Goal: Information Seeking & Learning: Learn about a topic

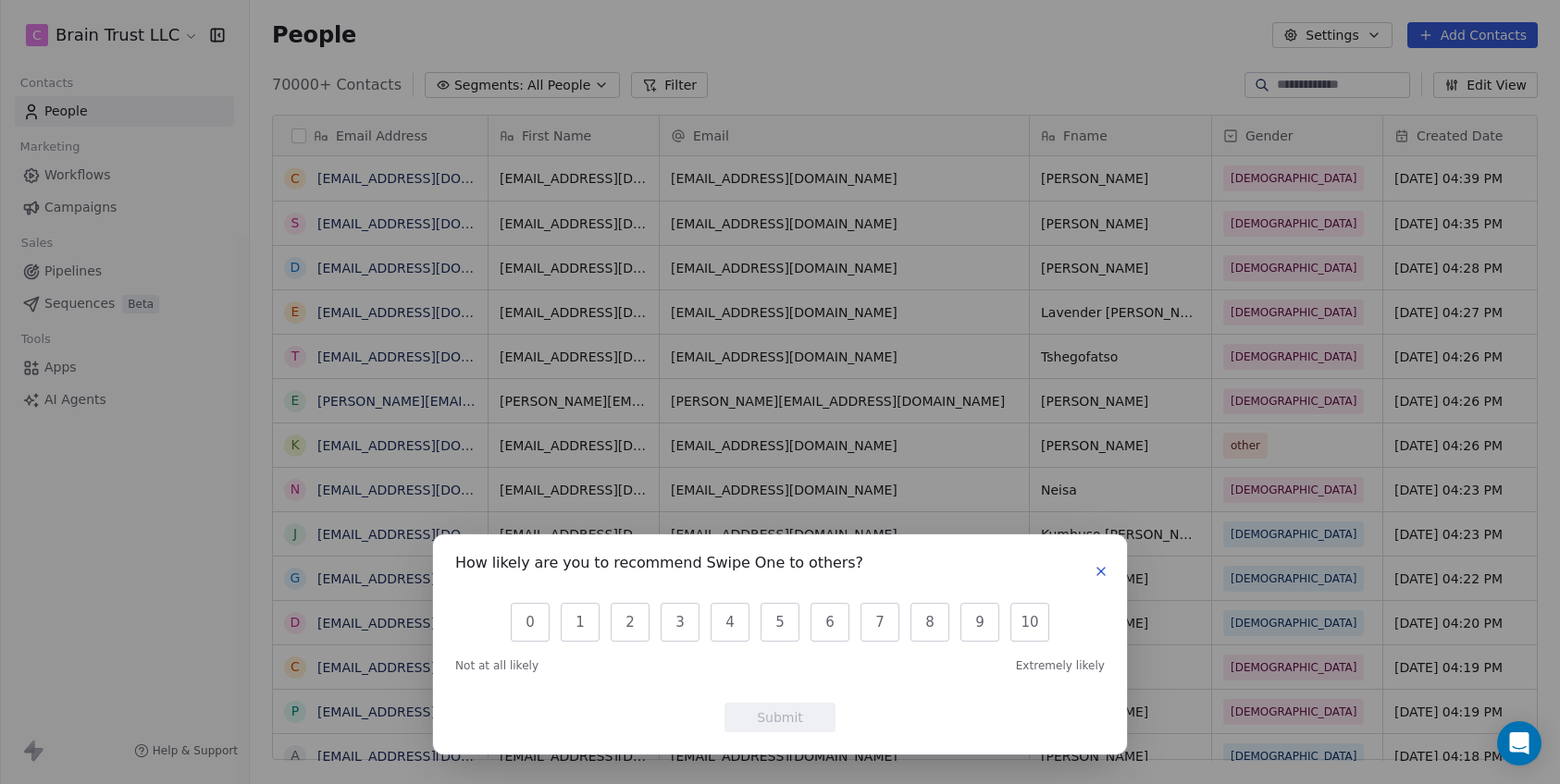
scroll to position [676, 1296]
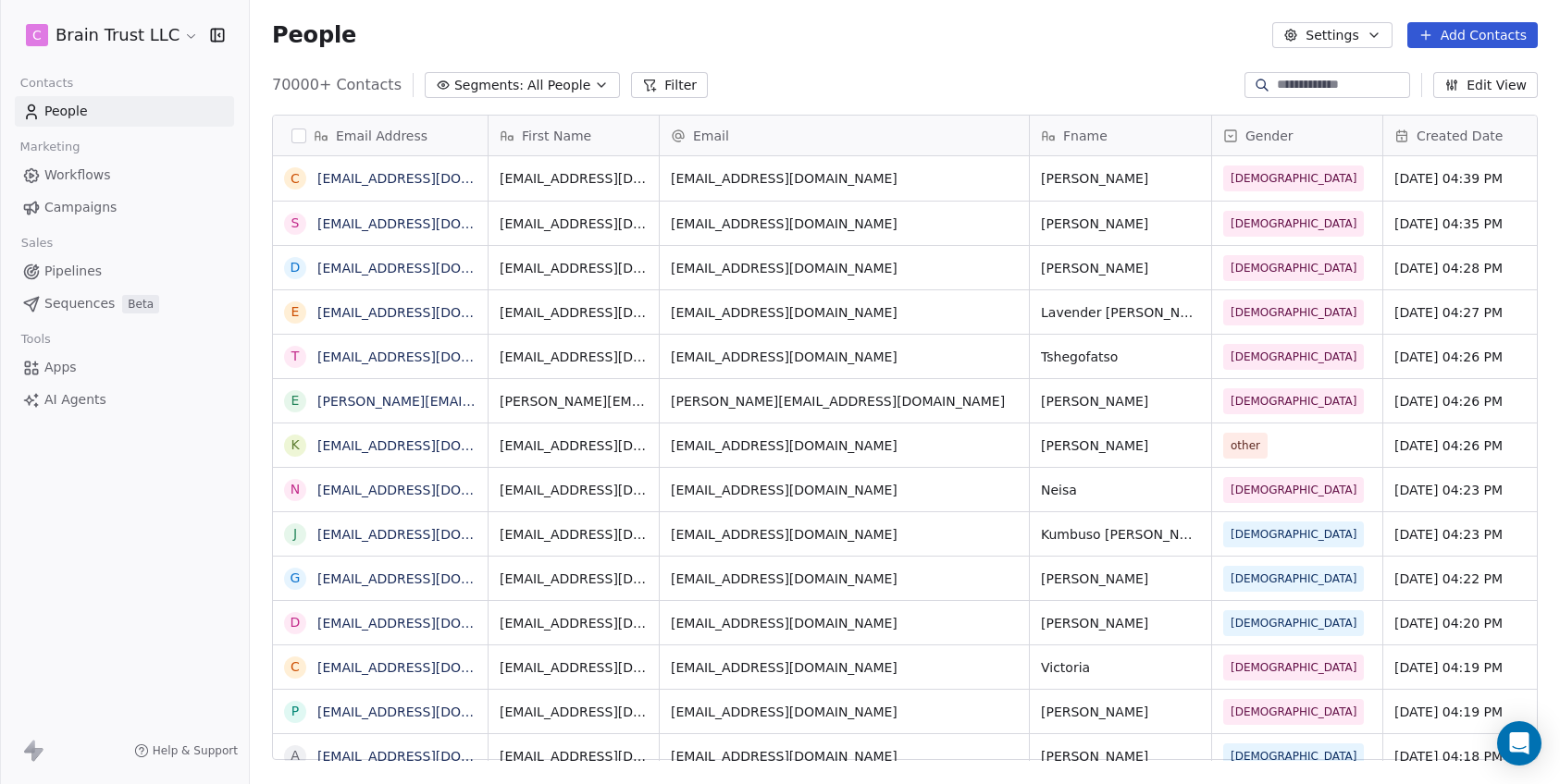
click at [652, 193] on div "How likely are you to recommend Swipe One to others? 0 1 2 3 4 5 6 7 8 9 10 Not…" at bounding box center [780, 392] width 1560 height 784
click at [549, 90] on span "All People" at bounding box center [559, 86] width 63 height 19
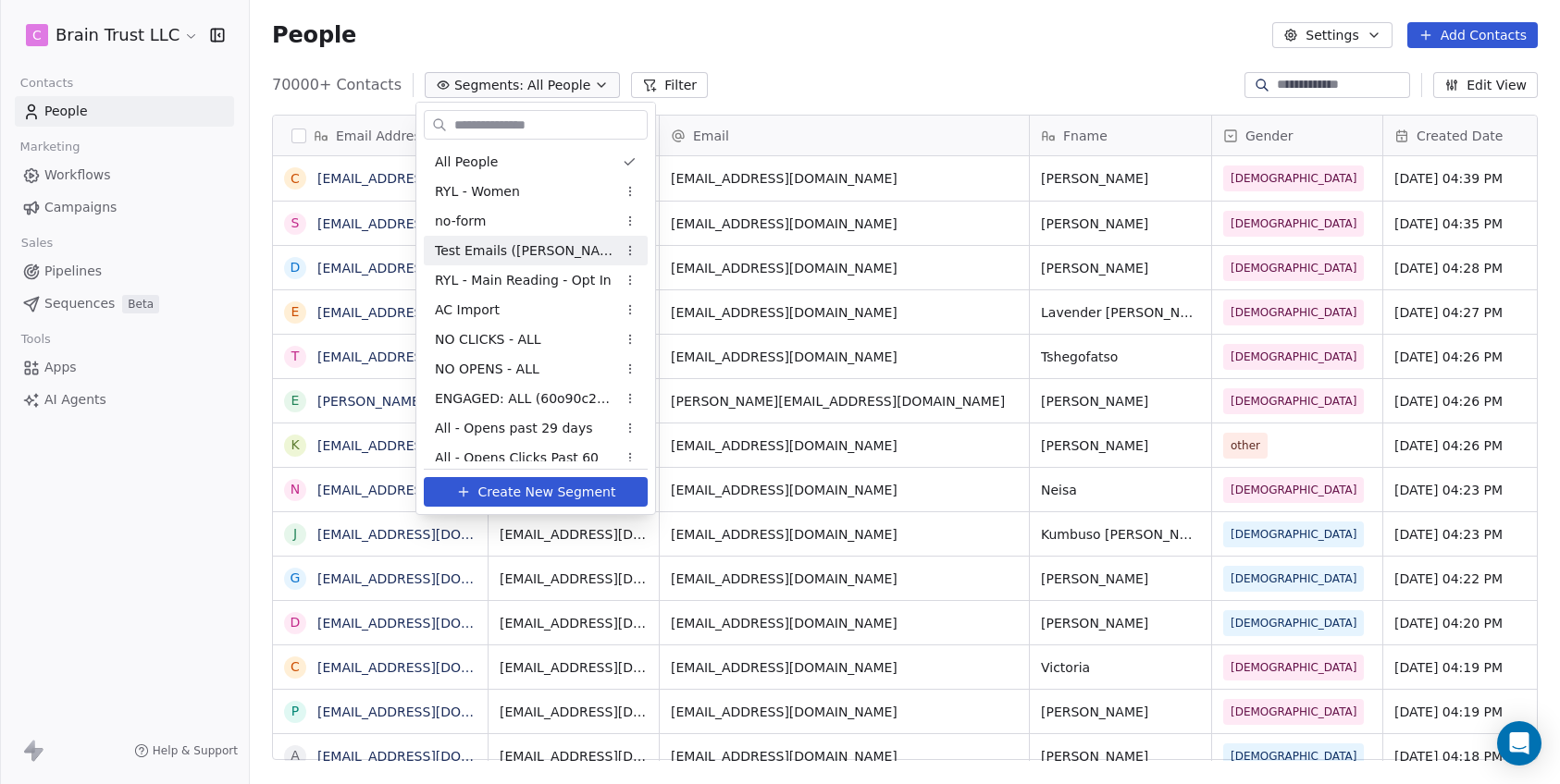
click at [659, 71] on html "C Brain Trust LLC Contacts People Marketing Workflows Campaigns Sales Pipelines…" at bounding box center [780, 392] width 1560 height 784
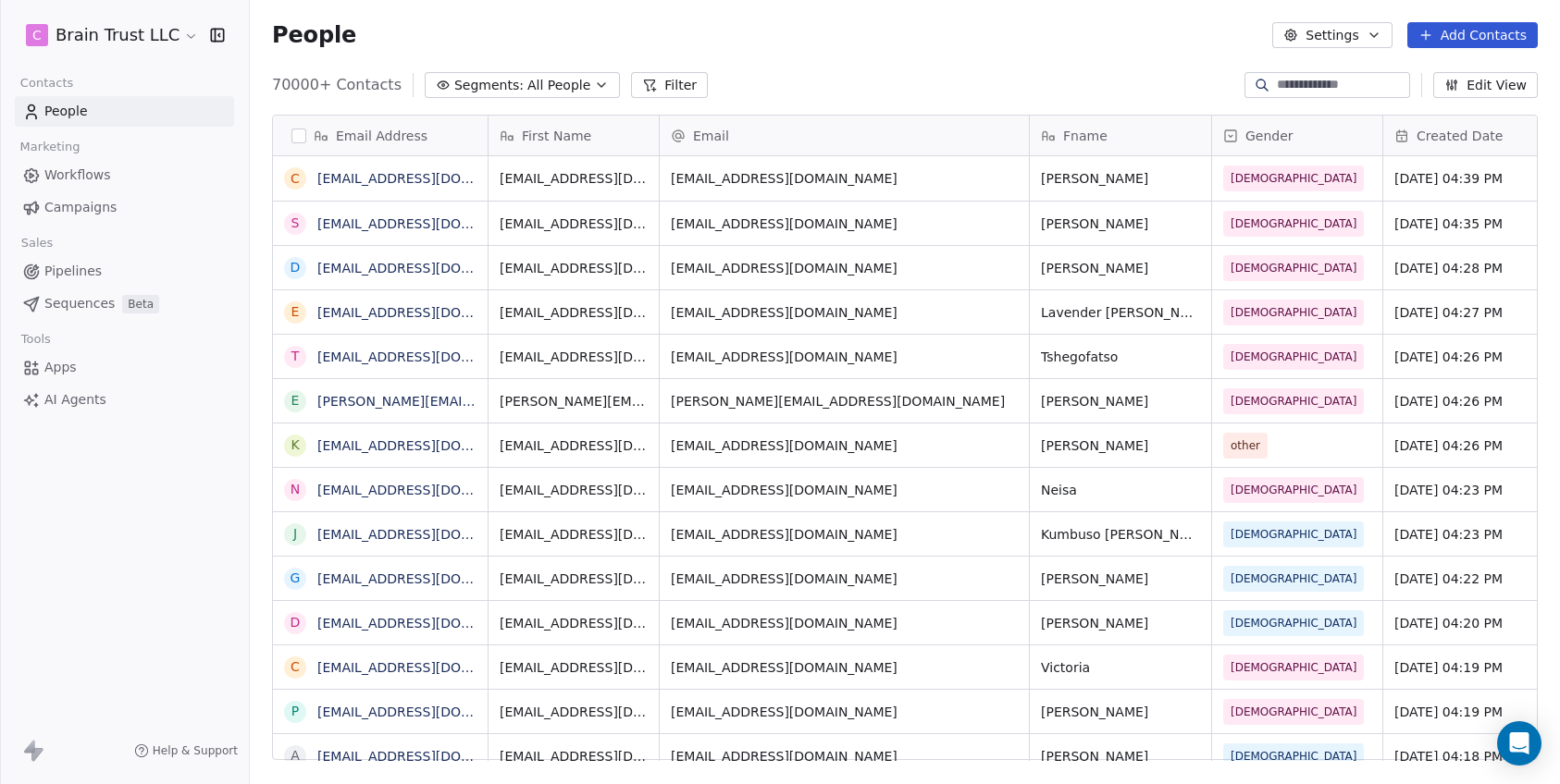
click at [658, 76] on button "Filter" at bounding box center [669, 85] width 77 height 26
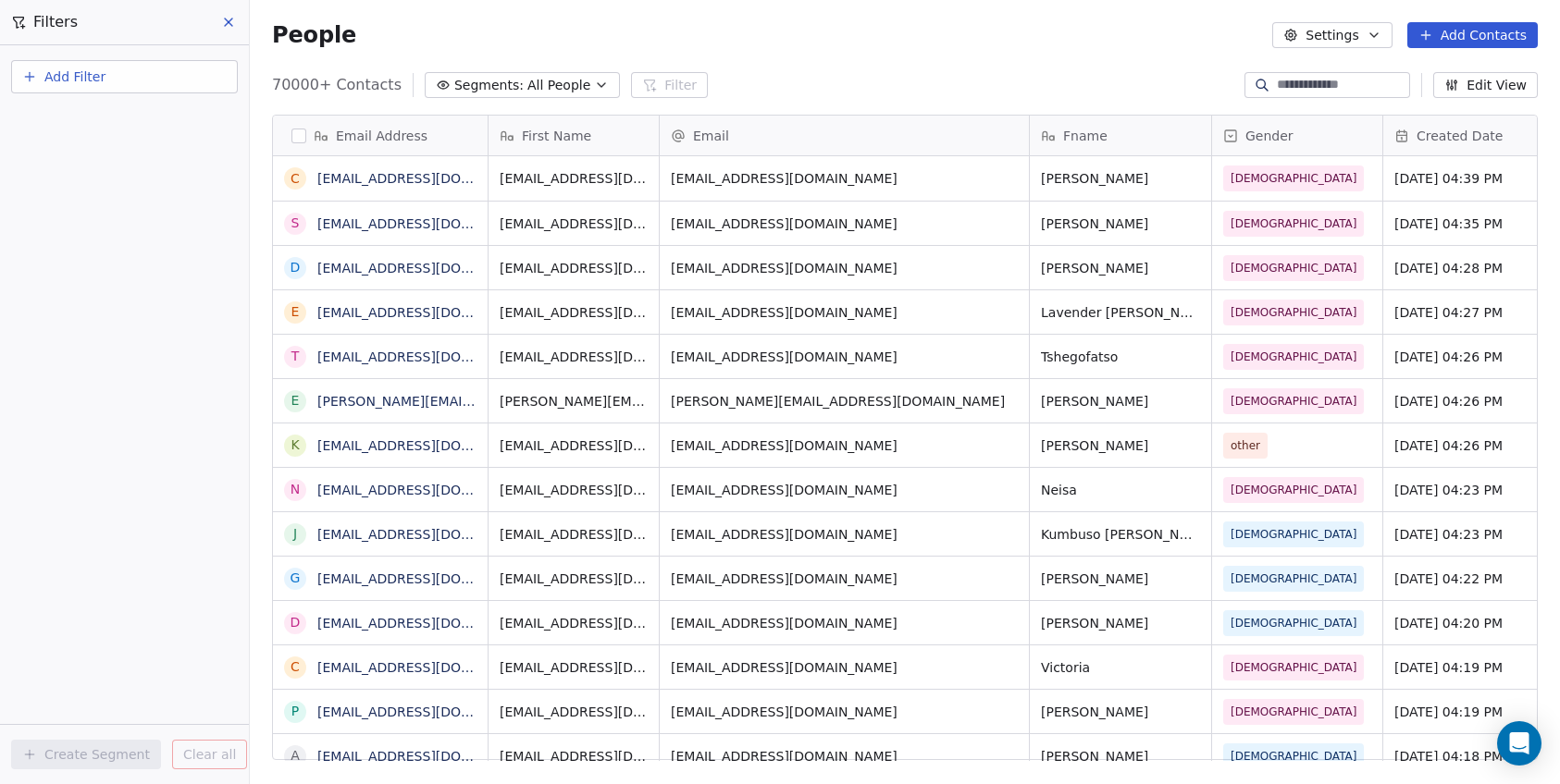
click at [174, 53] on div "Add Filter" at bounding box center [125, 73] width 249 height 55
click at [163, 63] on button "Add Filter" at bounding box center [124, 77] width 227 height 33
click at [86, 115] on span "Contact properties" at bounding box center [91, 121] width 121 height 19
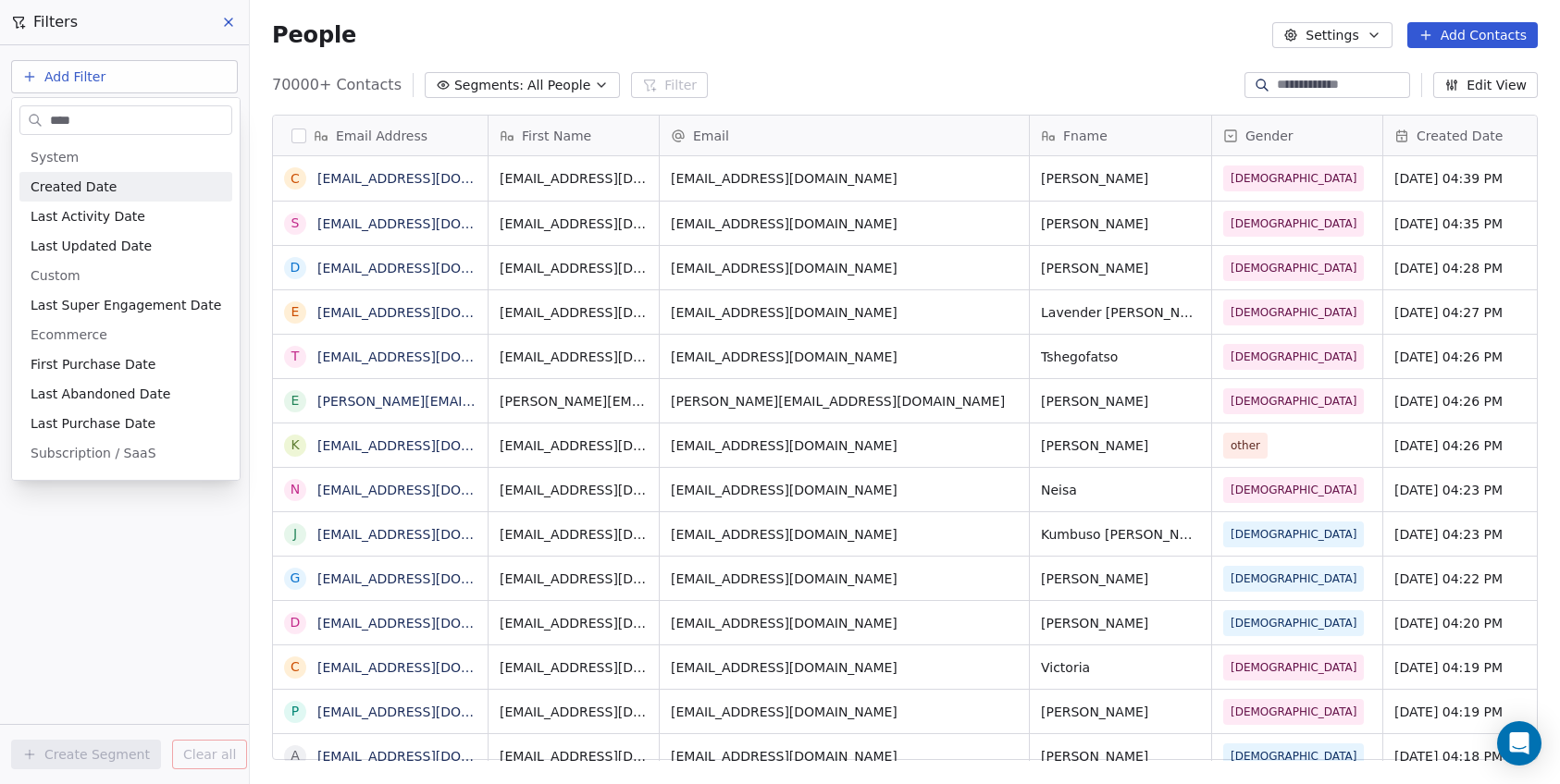
type input "****"
click at [125, 194] on div "Created Date" at bounding box center [126, 186] width 191 height 18
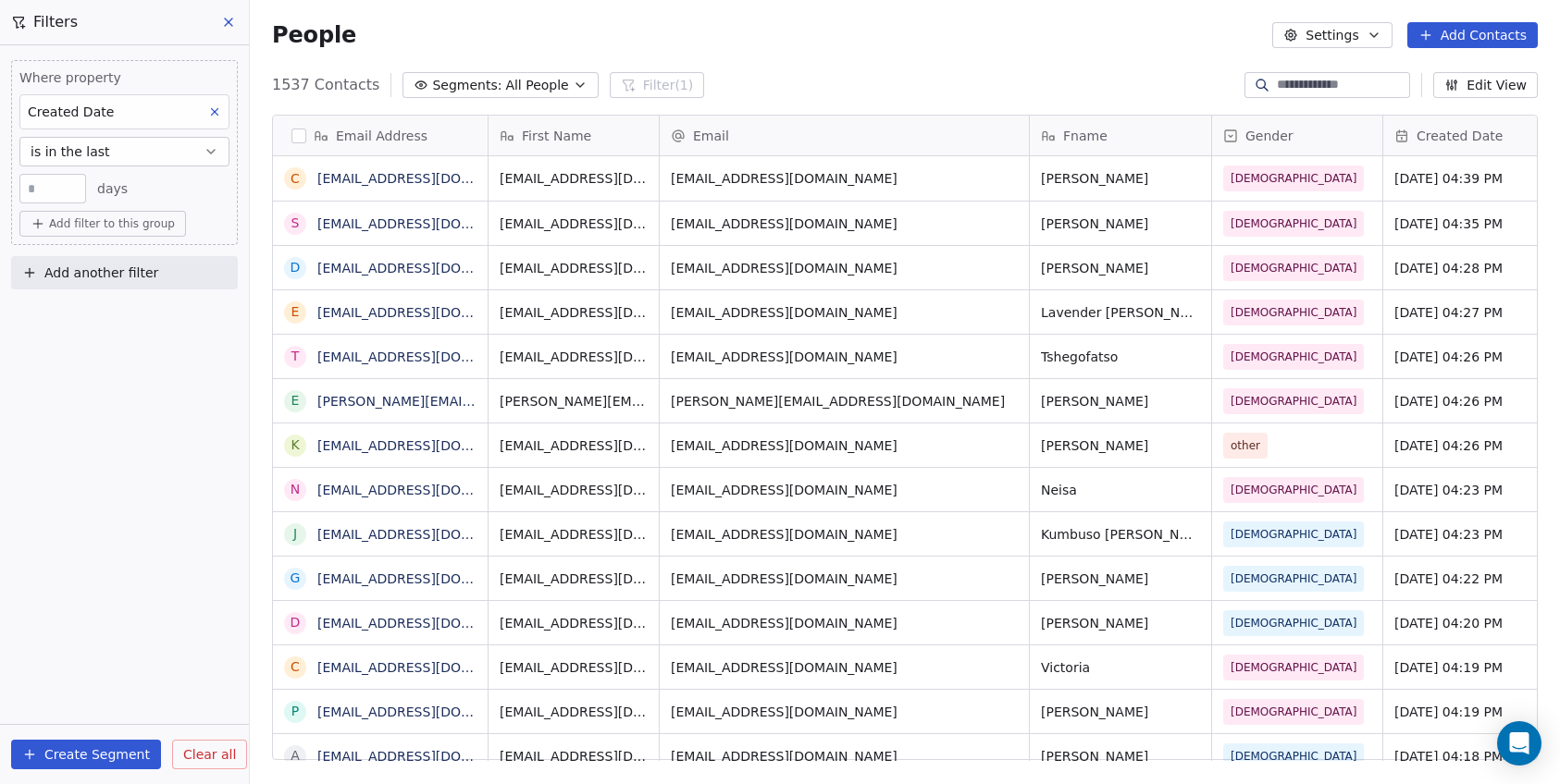
click at [60, 193] on input "**" at bounding box center [53, 189] width 57 height 14
click at [103, 116] on span "Created Date" at bounding box center [71, 111] width 86 height 15
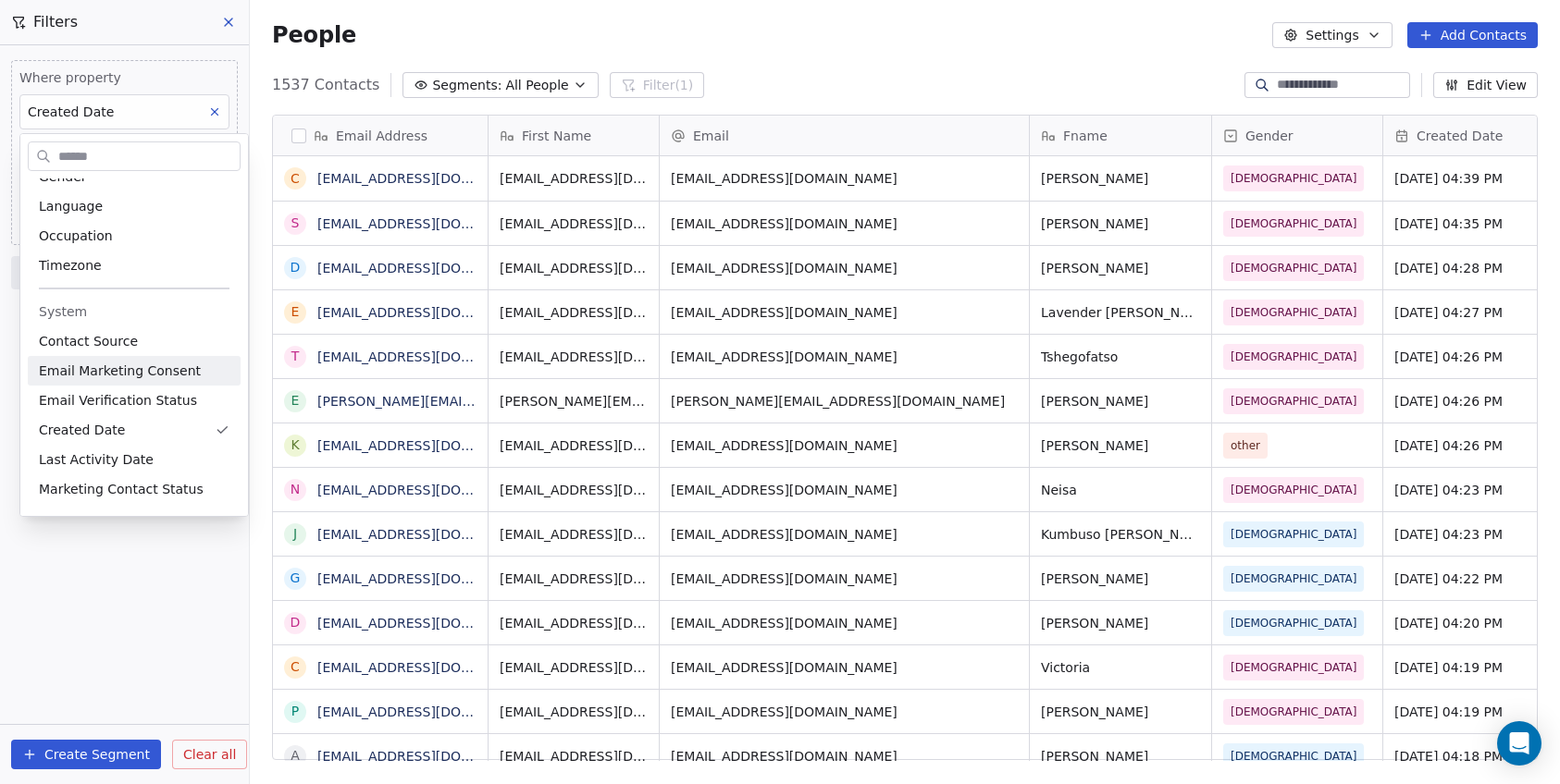
scroll to position [339, 0]
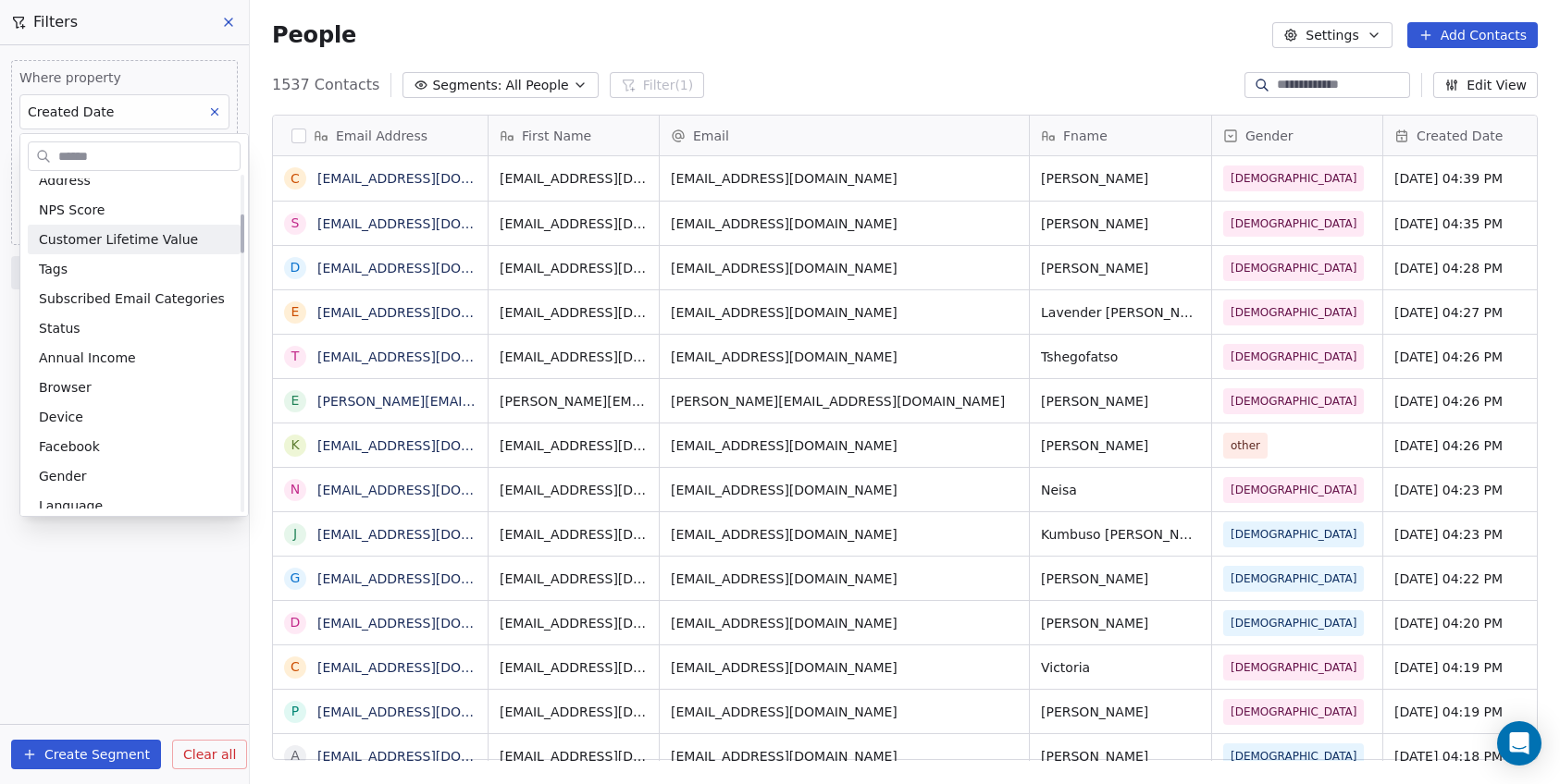
click at [178, 94] on html "C Brain Trust LLC Contacts People Marketing Workflows Campaigns Sales Pipelines…" at bounding box center [780, 392] width 1560 height 784
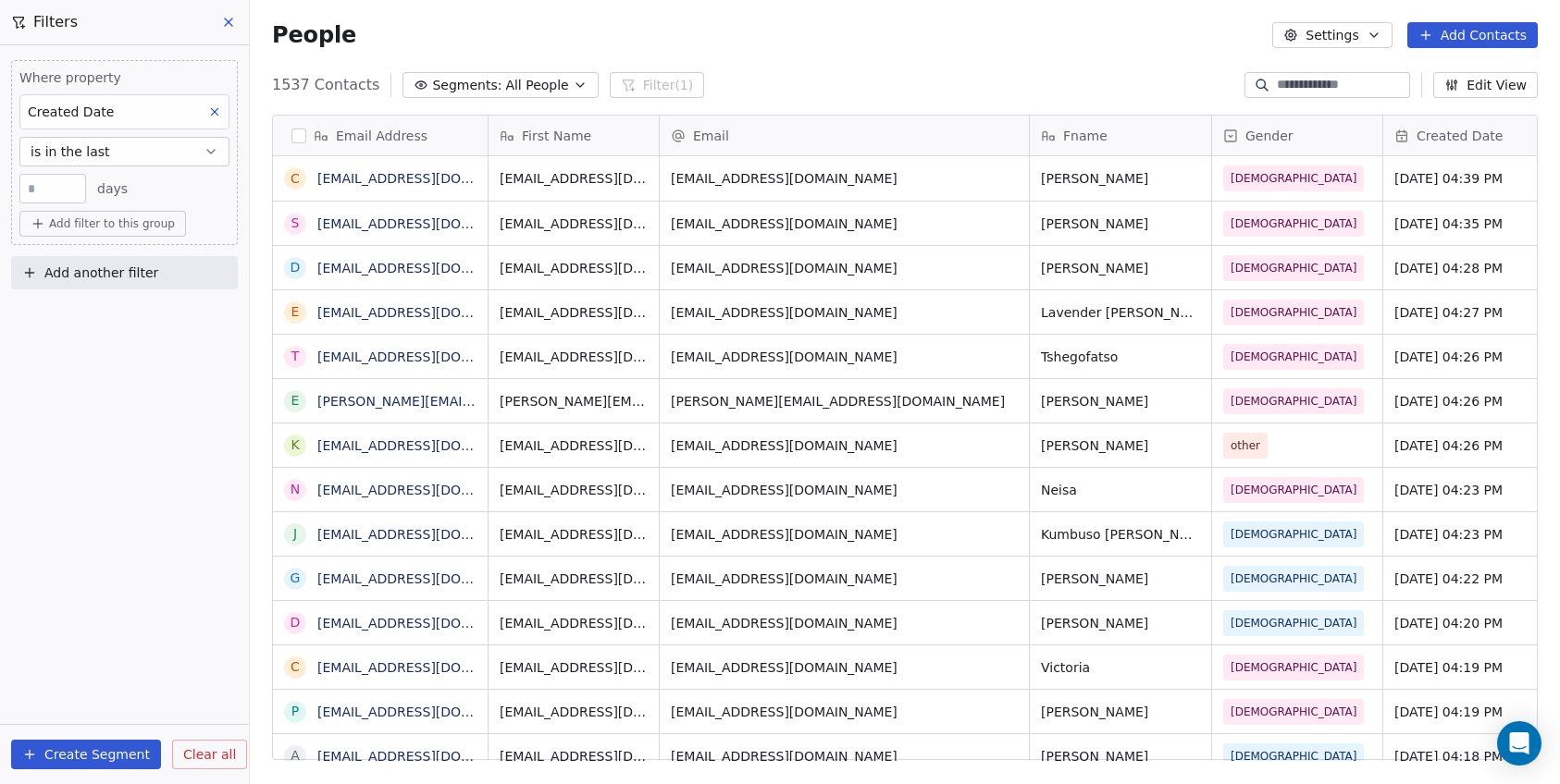
click at [216, 105] on icon at bounding box center [214, 111] width 13 height 13
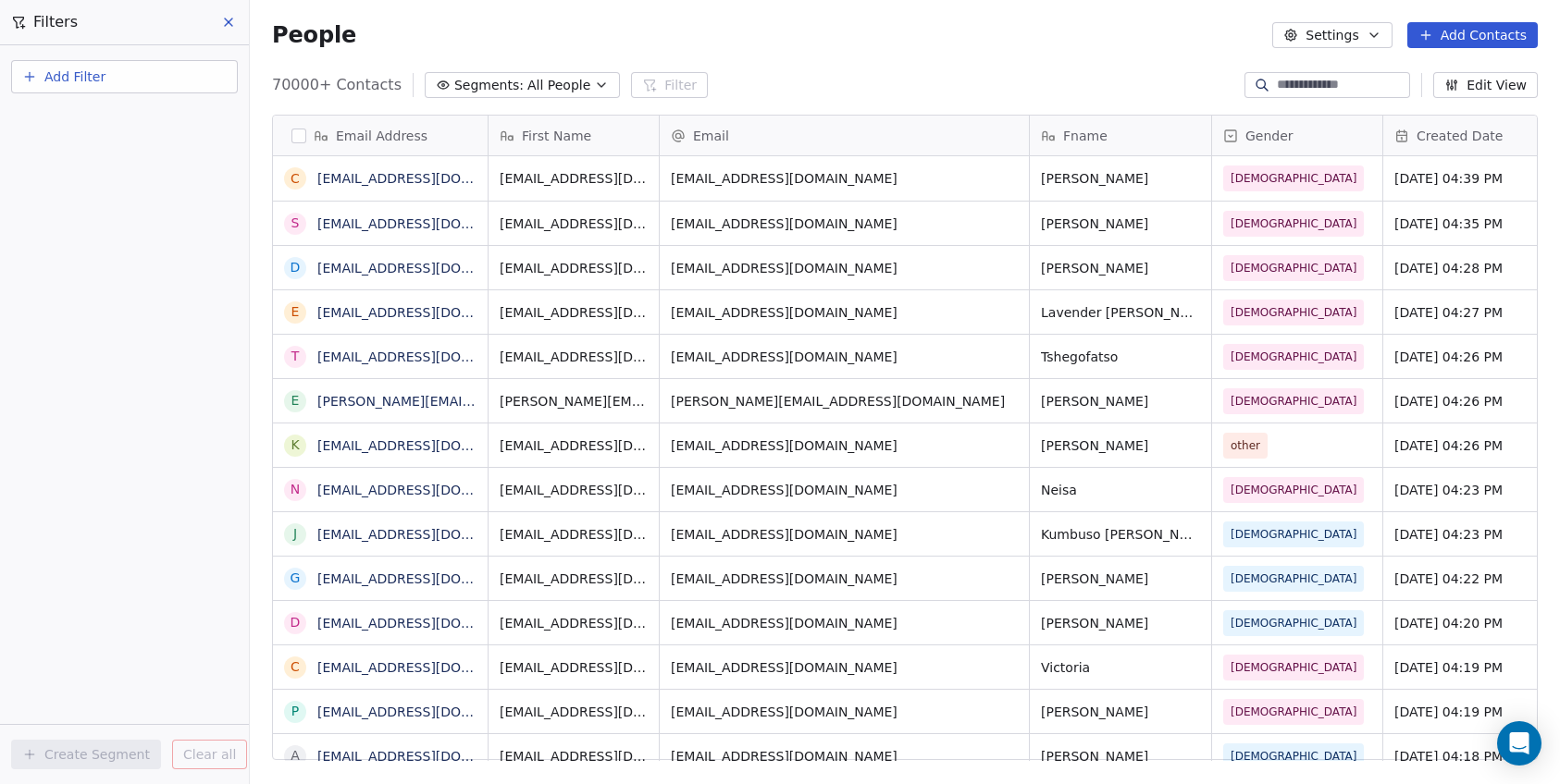
click at [116, 87] on button "Add Filter" at bounding box center [124, 77] width 227 height 33
click at [115, 156] on span "Contact activity" at bounding box center [82, 150] width 103 height 19
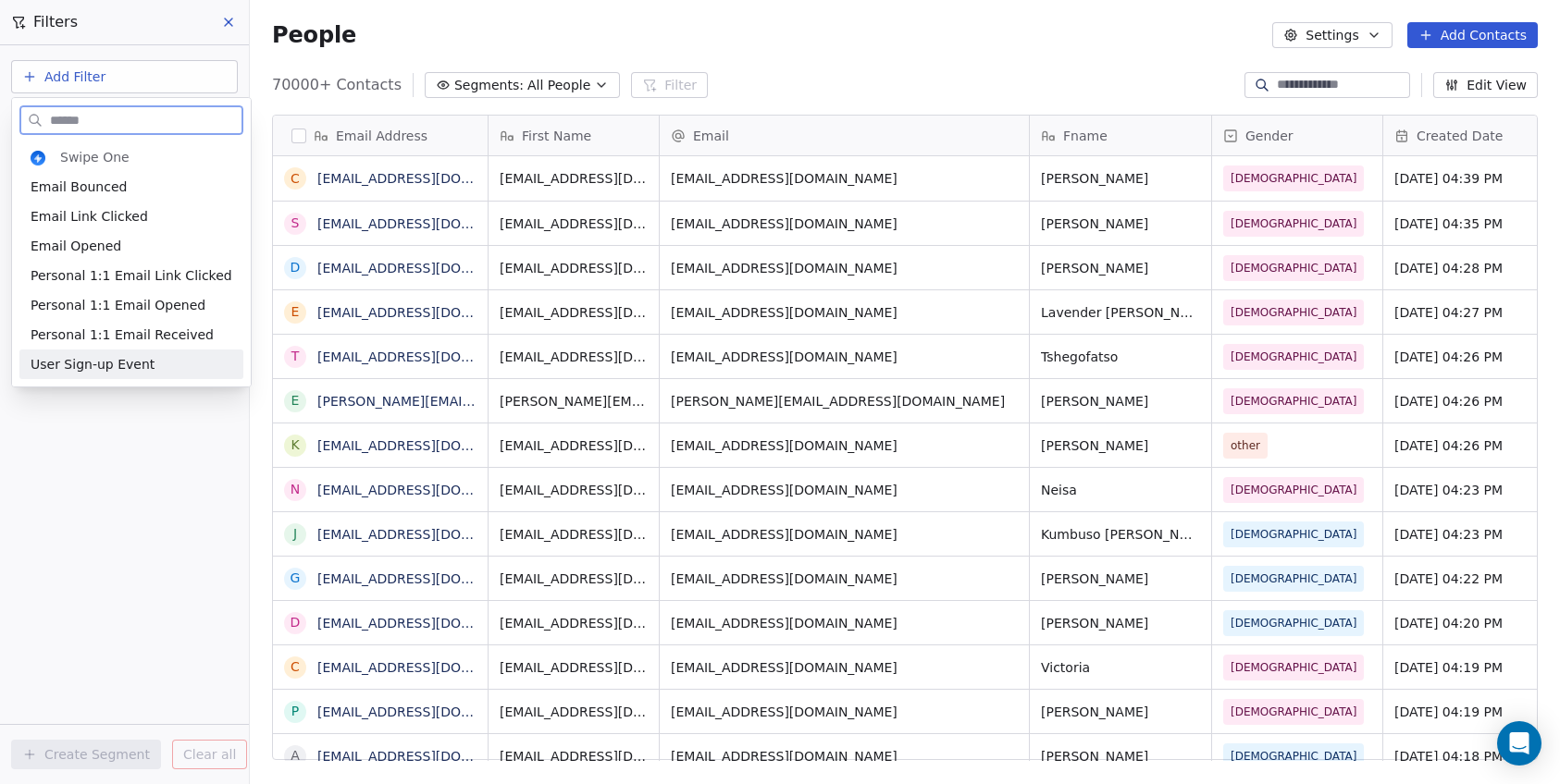
click at [148, 371] on div "User Sign-up Event" at bounding box center [130, 364] width 201 height 18
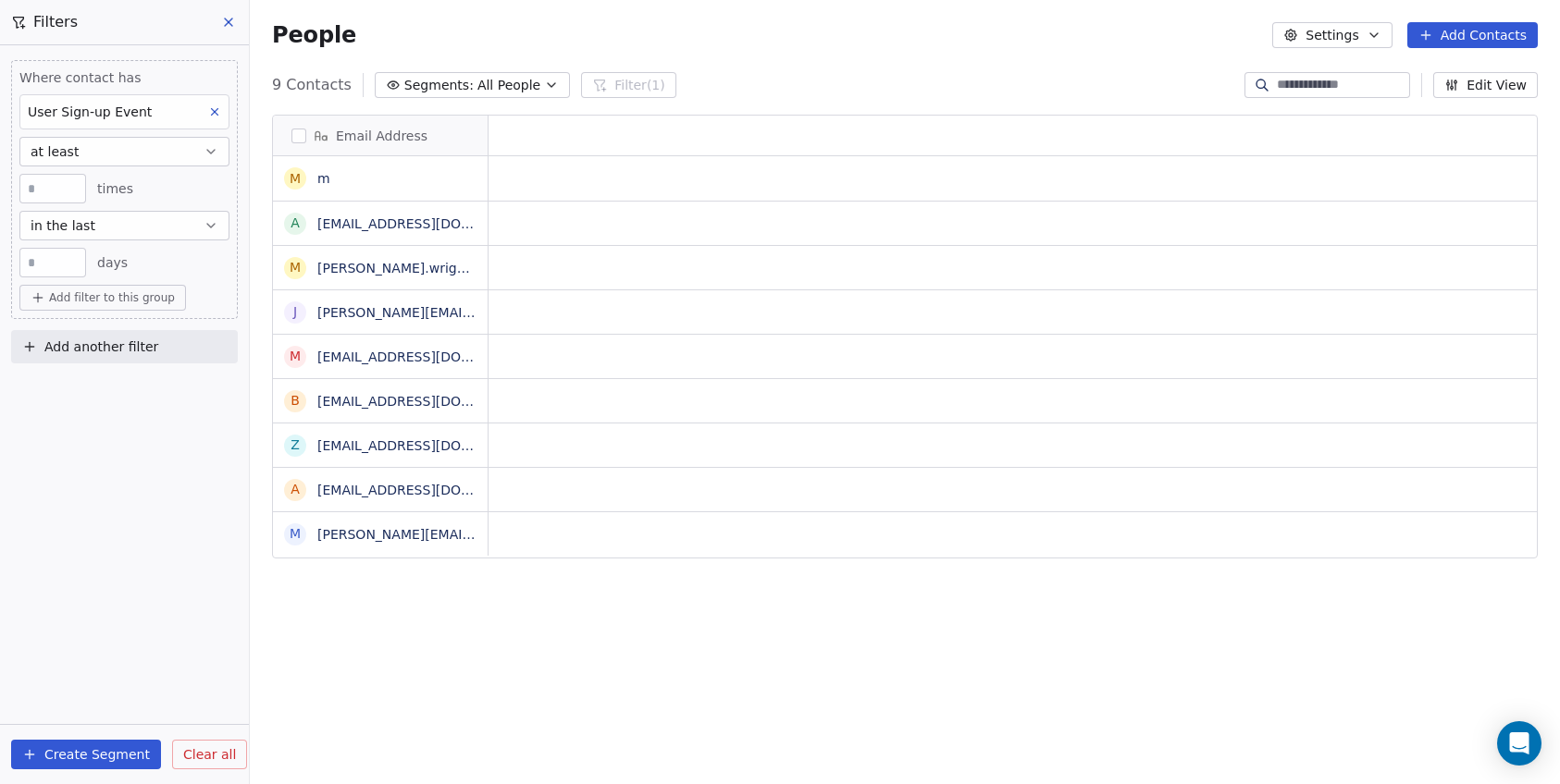
scroll to position [676, 1296]
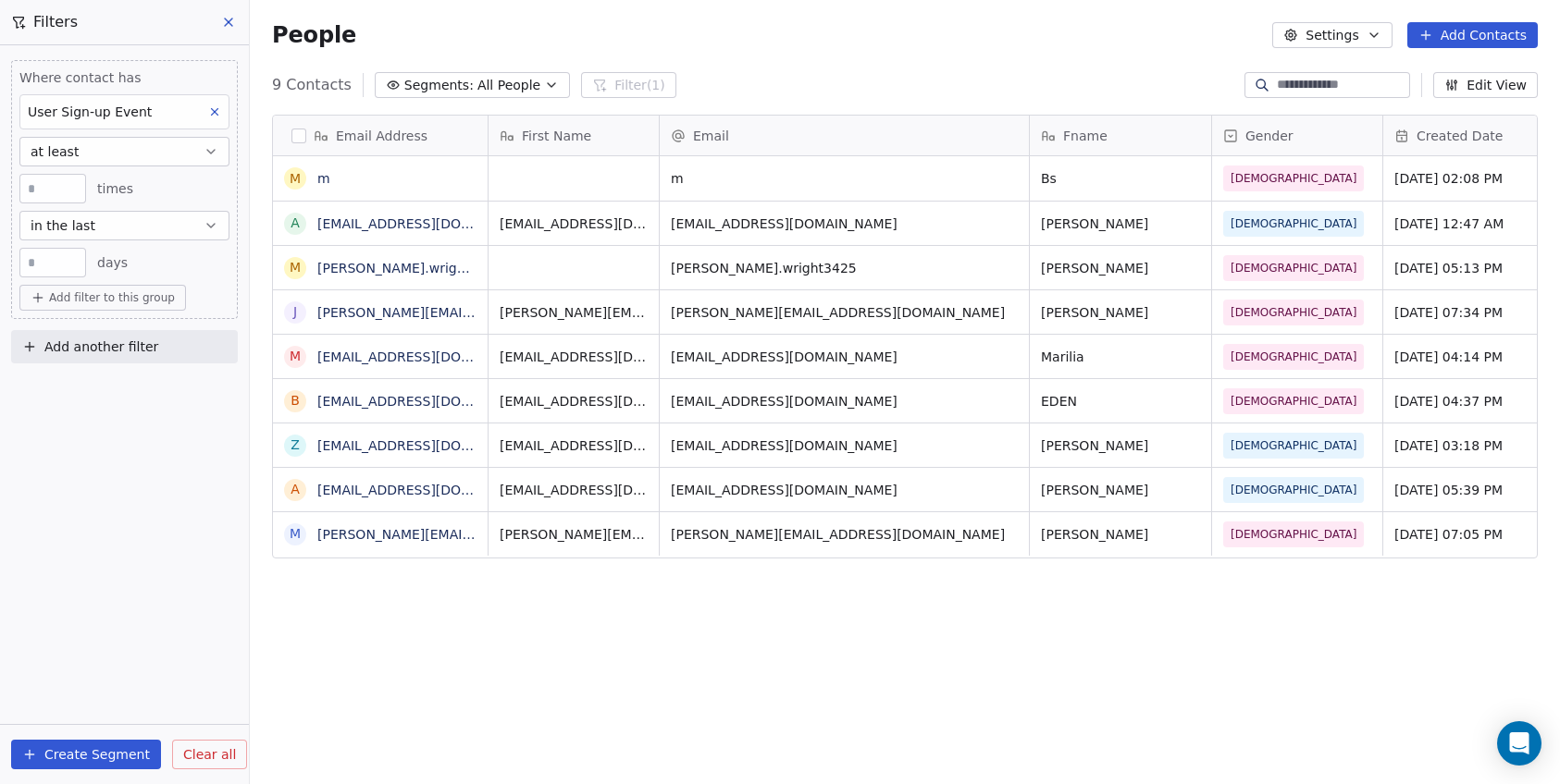
click at [144, 107] on span "User Sign-up Event" at bounding box center [90, 111] width 124 height 15
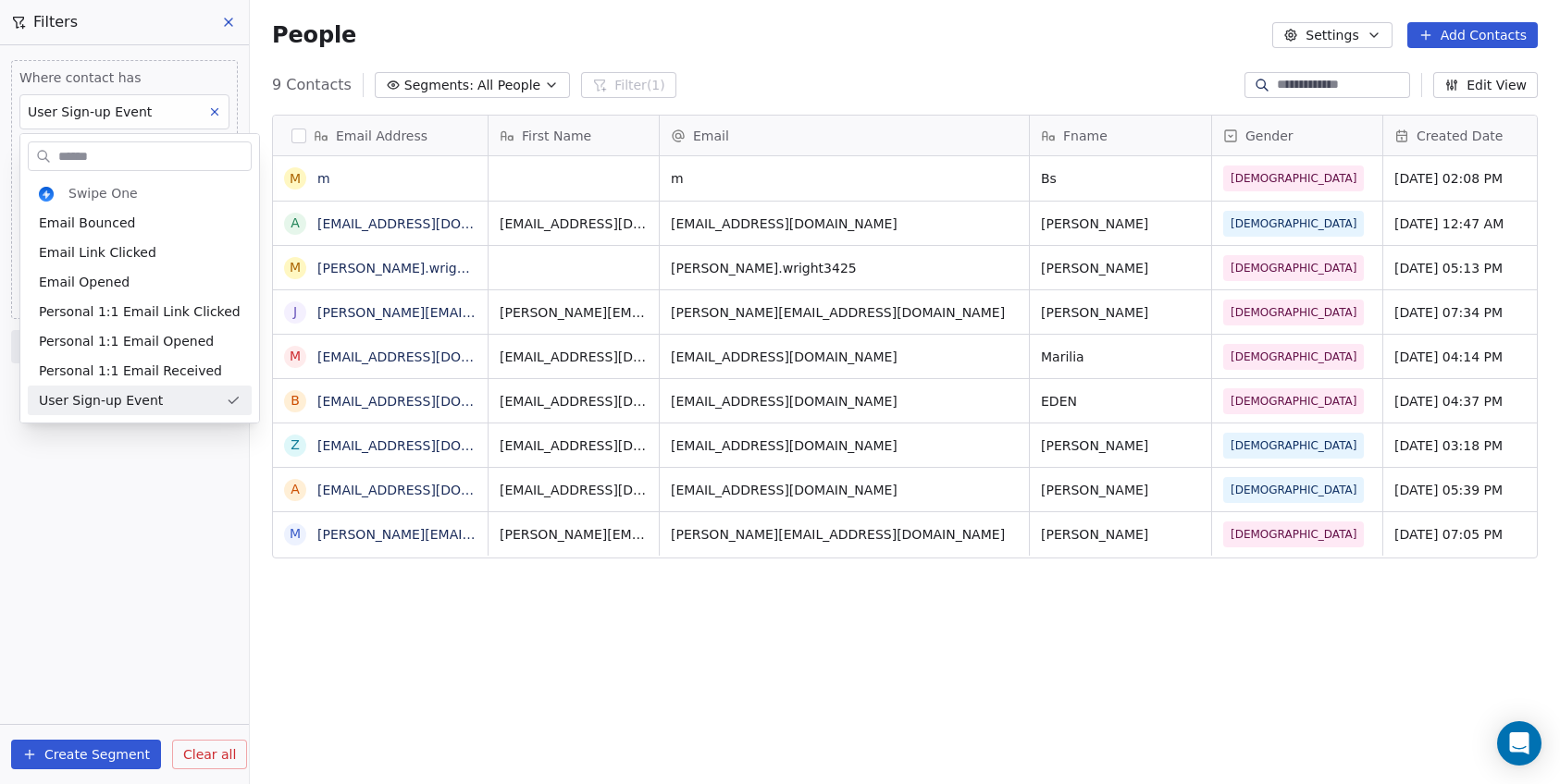
click at [215, 108] on html "C Brain Trust LLC Contacts People Marketing Workflows Campaigns Sales Pipelines…" at bounding box center [780, 392] width 1560 height 784
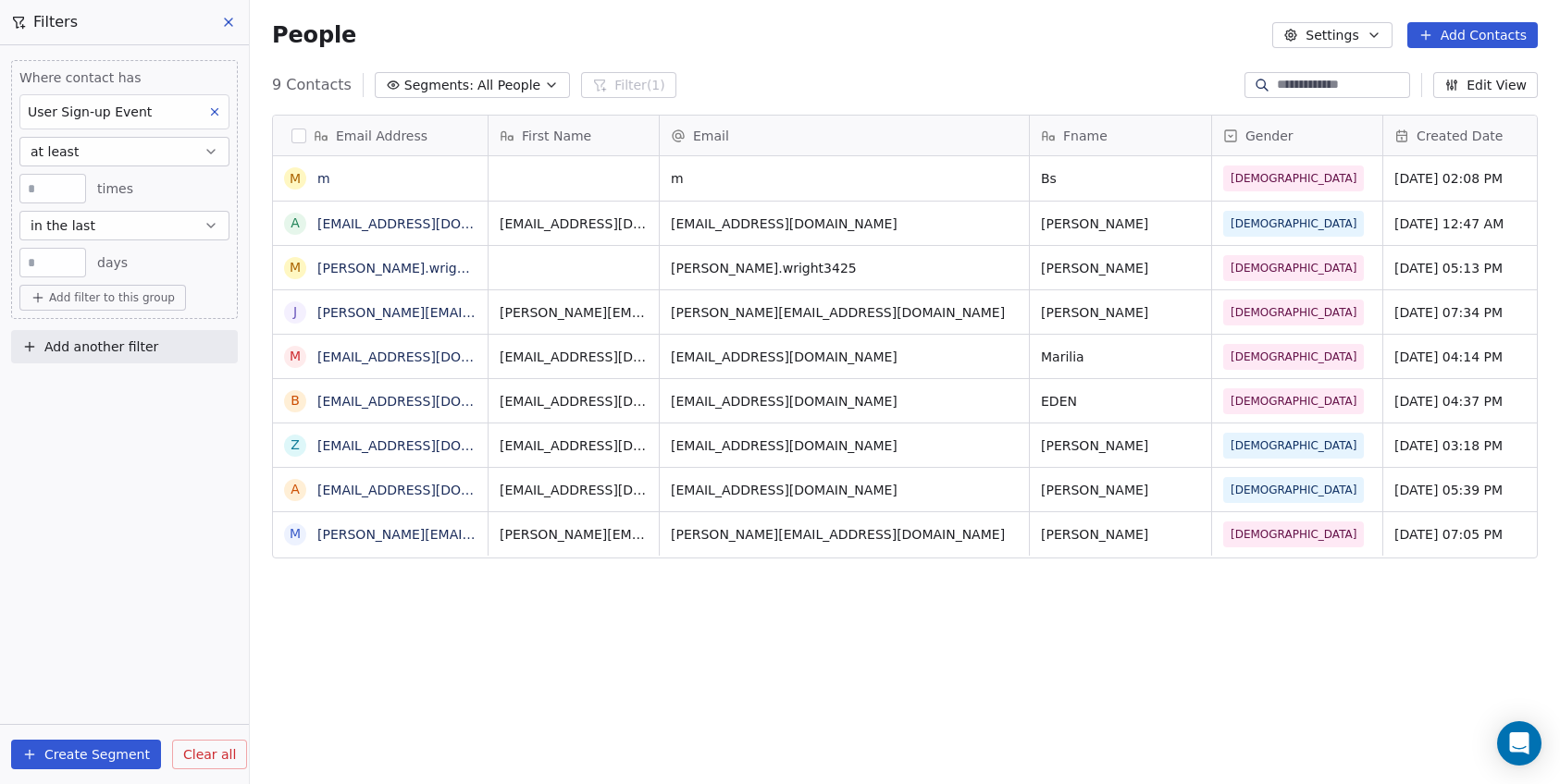
click at [215, 111] on icon at bounding box center [215, 112] width 7 height 7
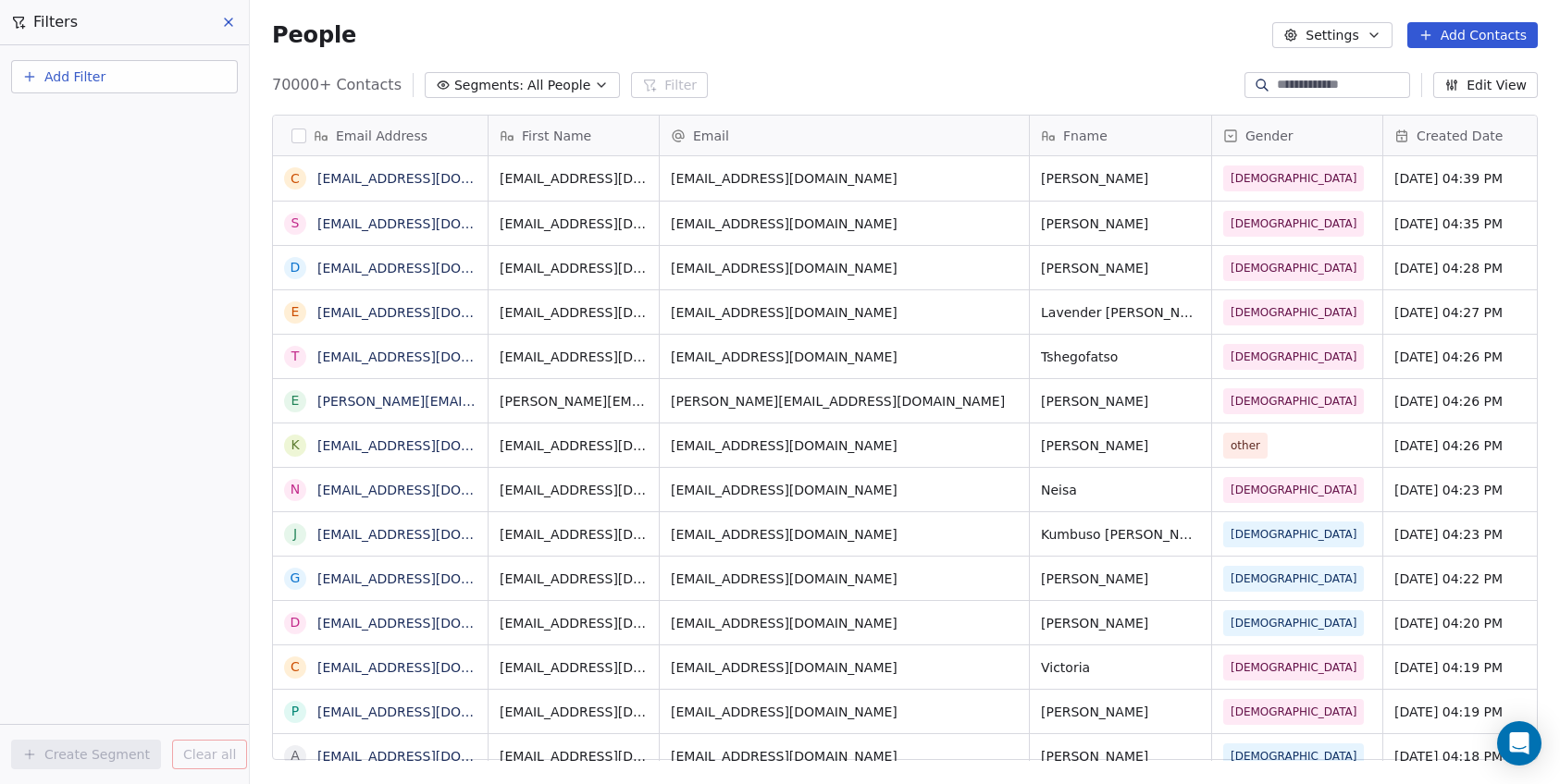
click at [115, 78] on button "Add Filter" at bounding box center [124, 77] width 227 height 33
click at [114, 149] on span "Contact activity" at bounding box center [82, 150] width 103 height 19
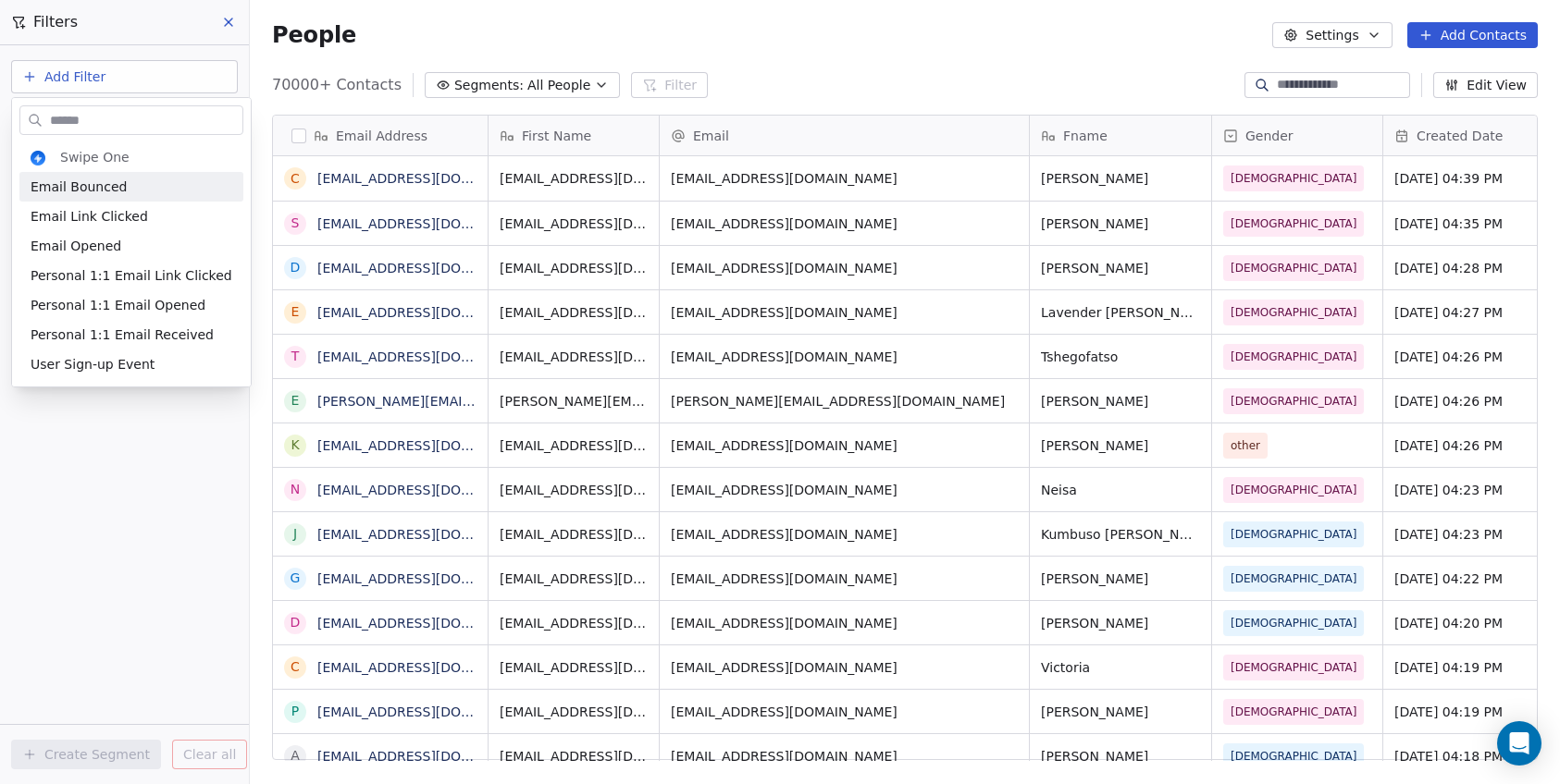
click at [140, 93] on html "C Brain Trust LLC Contacts People Marketing Workflows Campaigns Sales Pipelines…" at bounding box center [780, 392] width 1560 height 784
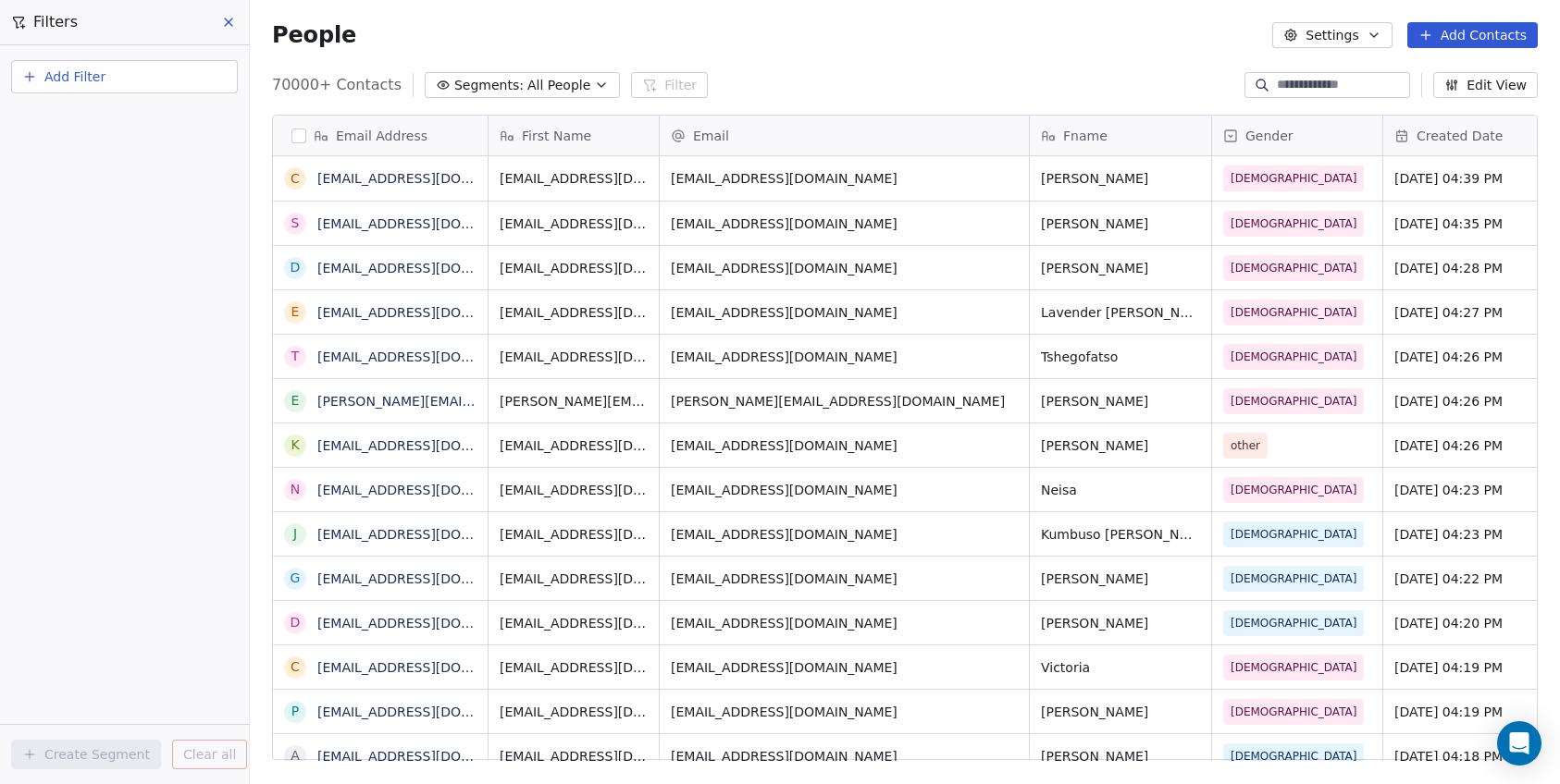
click at [141, 74] on button "Add Filter" at bounding box center [124, 77] width 227 height 33
click at [137, 122] on span "Contact properties" at bounding box center [91, 121] width 121 height 19
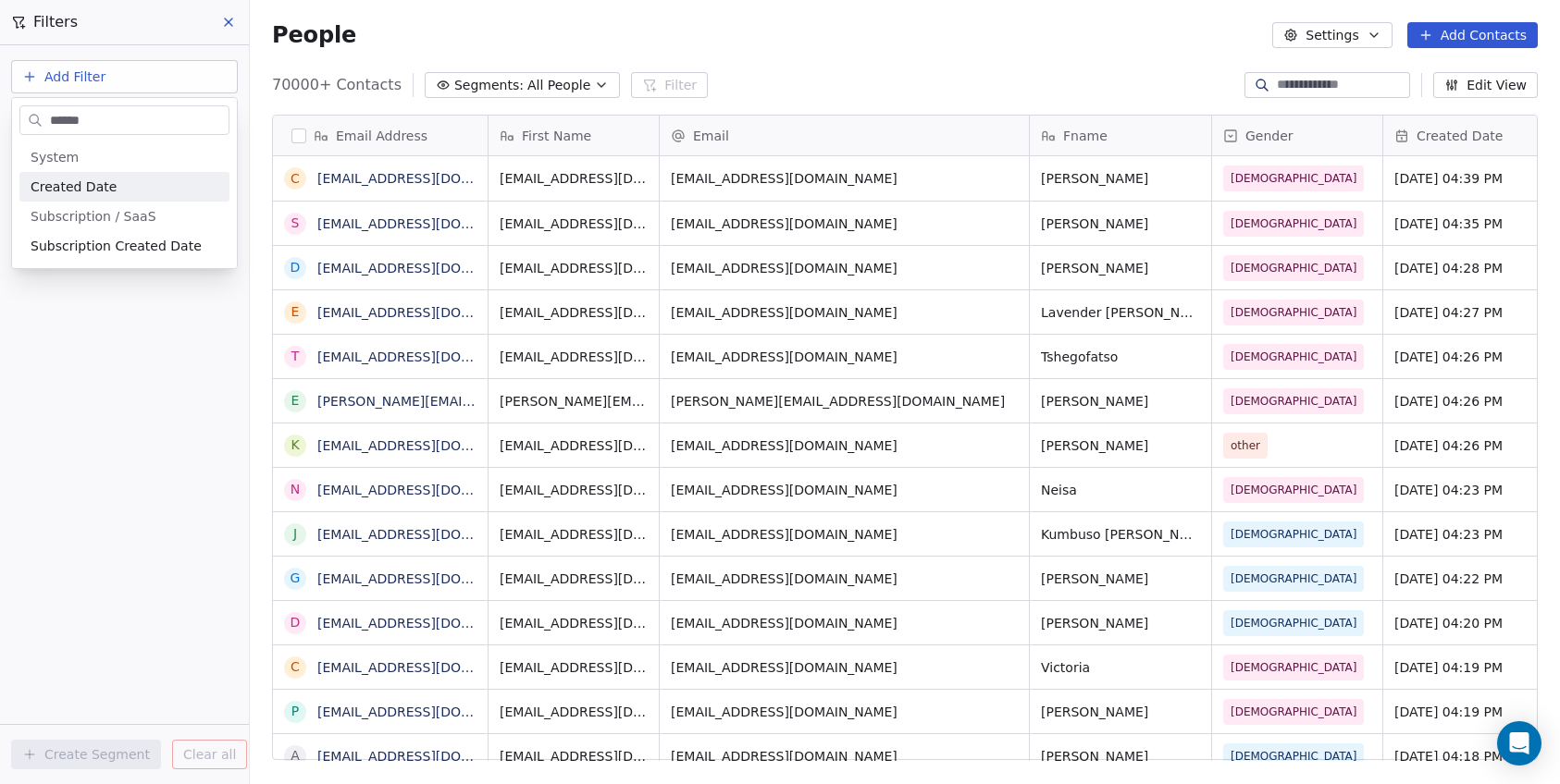
type input "******"
click at [129, 179] on div "Created Date" at bounding box center [124, 186] width 188 height 18
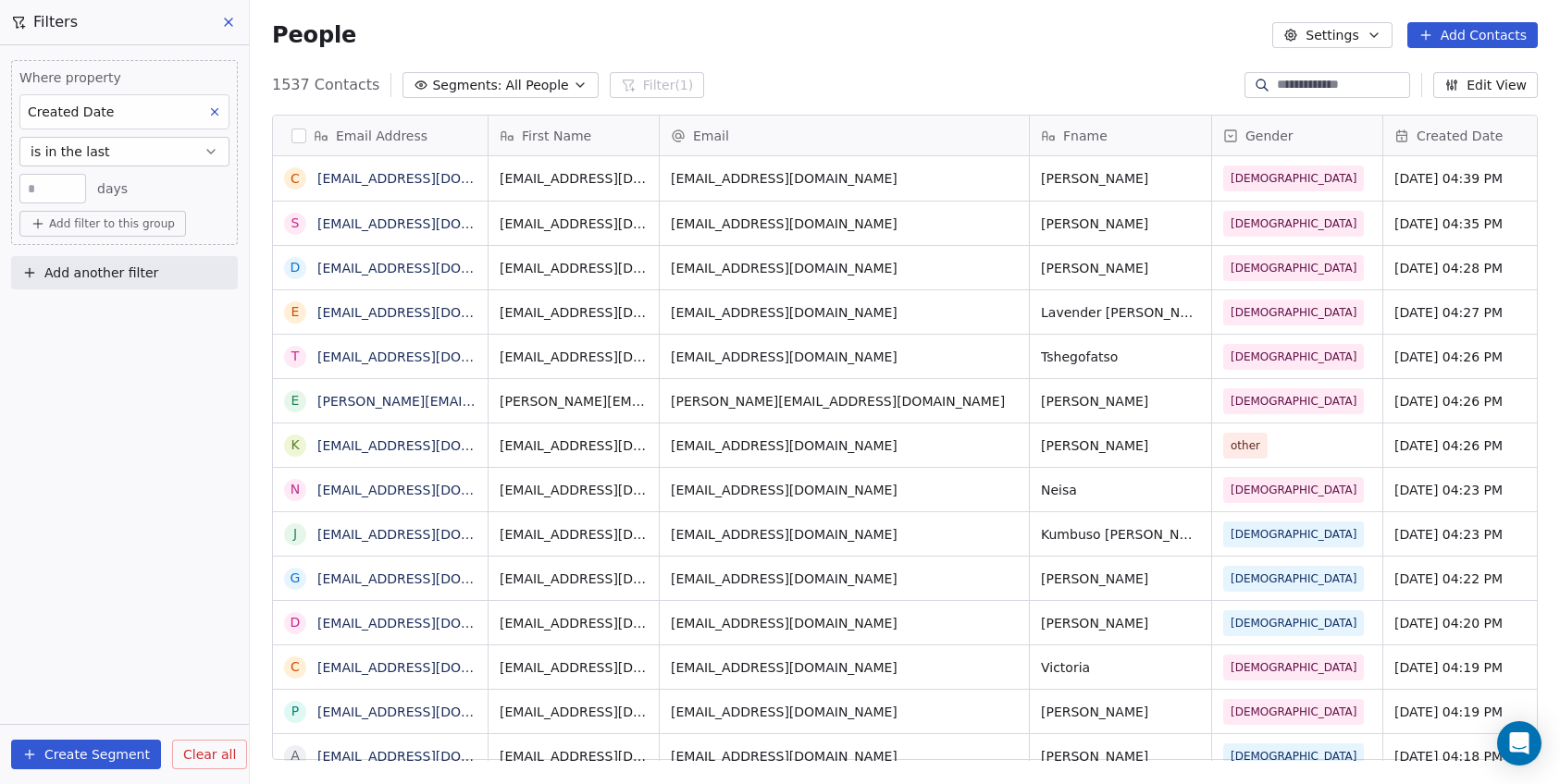
click at [62, 187] on input "**" at bounding box center [53, 189] width 57 height 14
drag, startPoint x: 70, startPoint y: 183, endPoint x: -9, endPoint y: 175, distance: 79.4
click at [0, 175] on html "C Brain Trust LLC Contacts People Marketing Workflows Campaigns Sales Pipelines…" at bounding box center [780, 392] width 1560 height 784
type input "*"
click at [136, 152] on button "is in the last" at bounding box center [125, 152] width 210 height 29
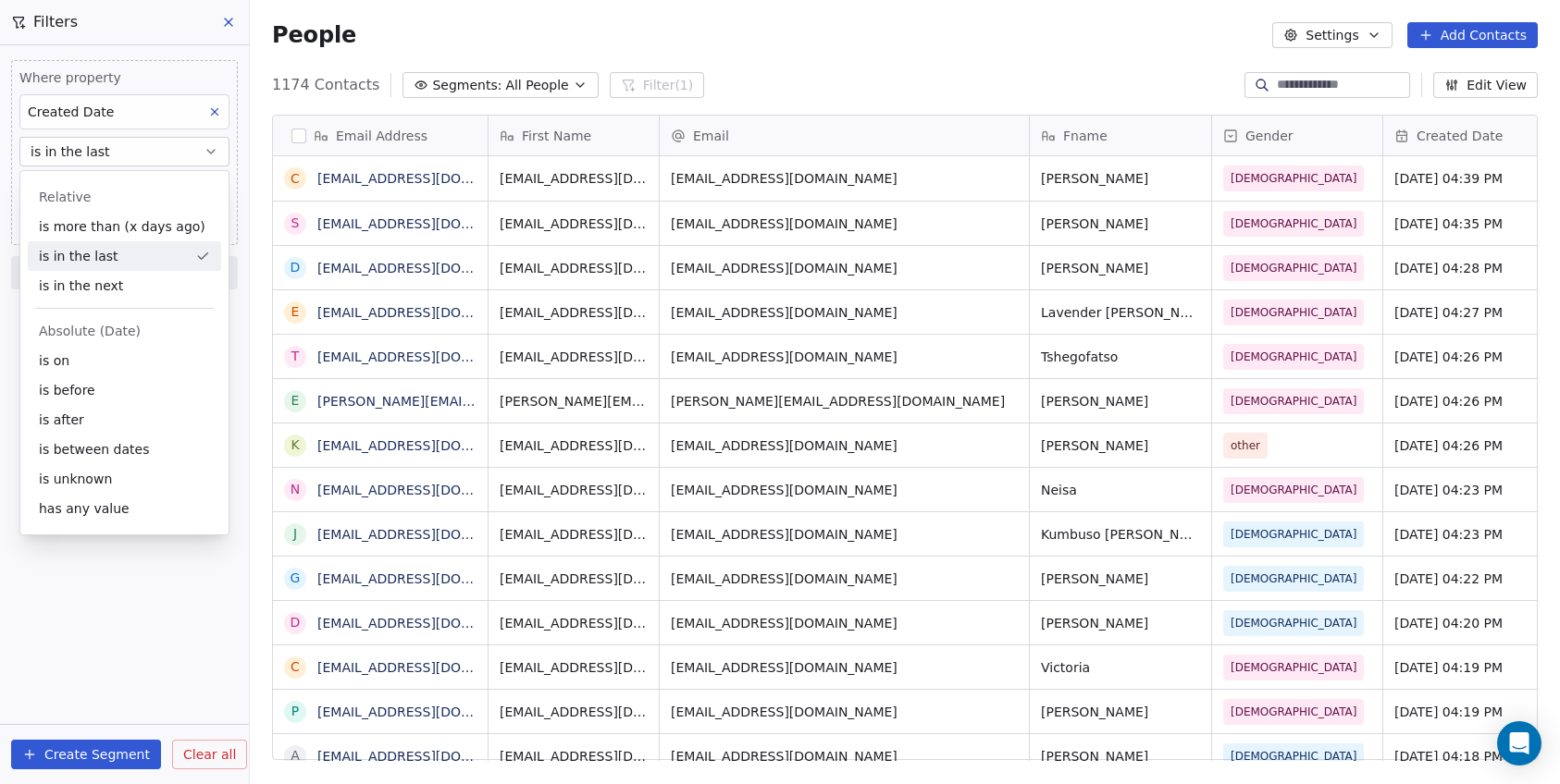
click at [321, 72] on div "1174 Contacts Segments: All People Filter (1)" at bounding box center [488, 85] width 432 height 26
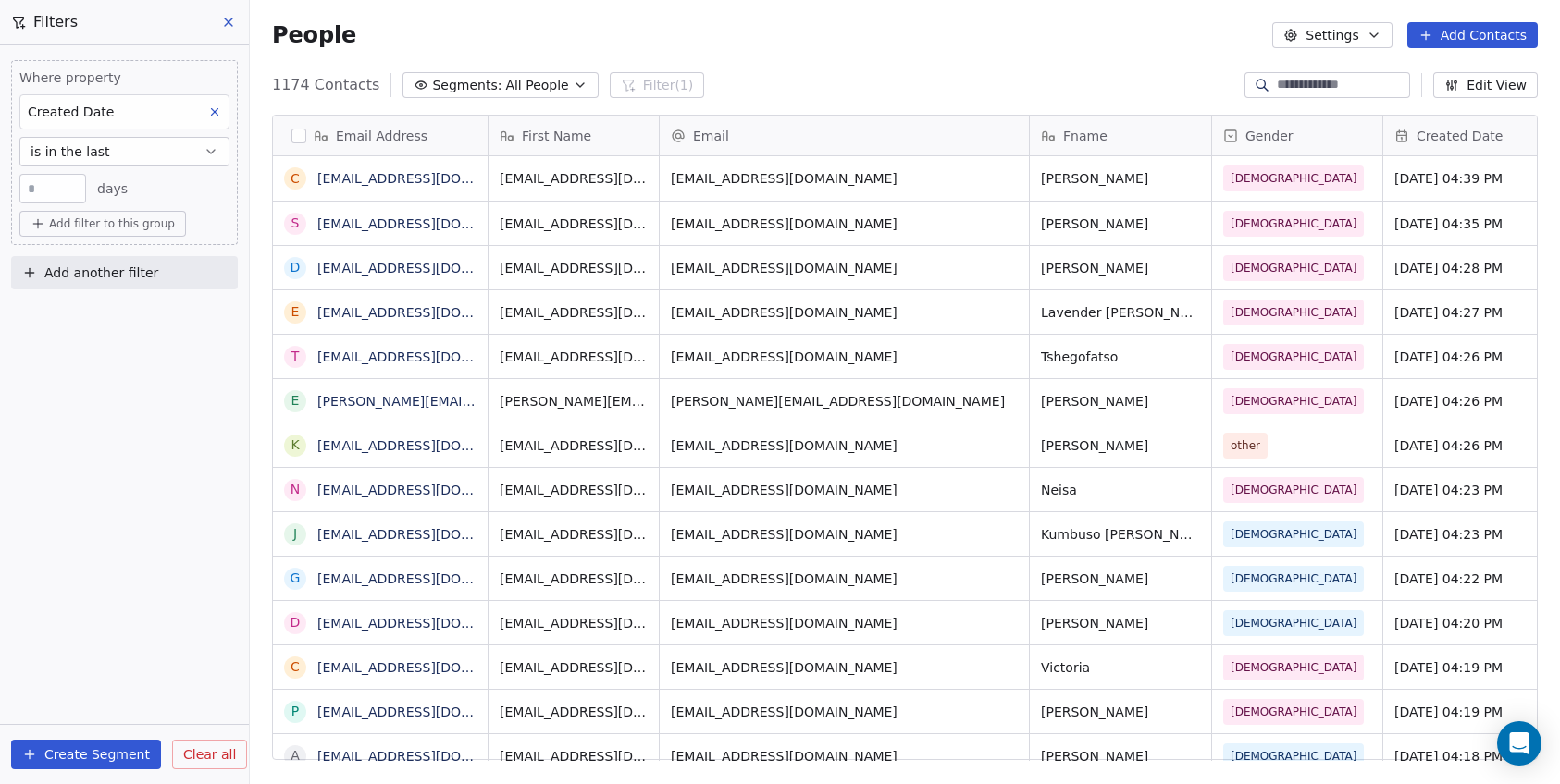
click at [282, 88] on span "1174 Contacts" at bounding box center [325, 85] width 107 height 22
click at [283, 88] on span "1174 Contacts" at bounding box center [325, 85] width 107 height 22
click at [136, 159] on button "is in the last" at bounding box center [125, 152] width 210 height 29
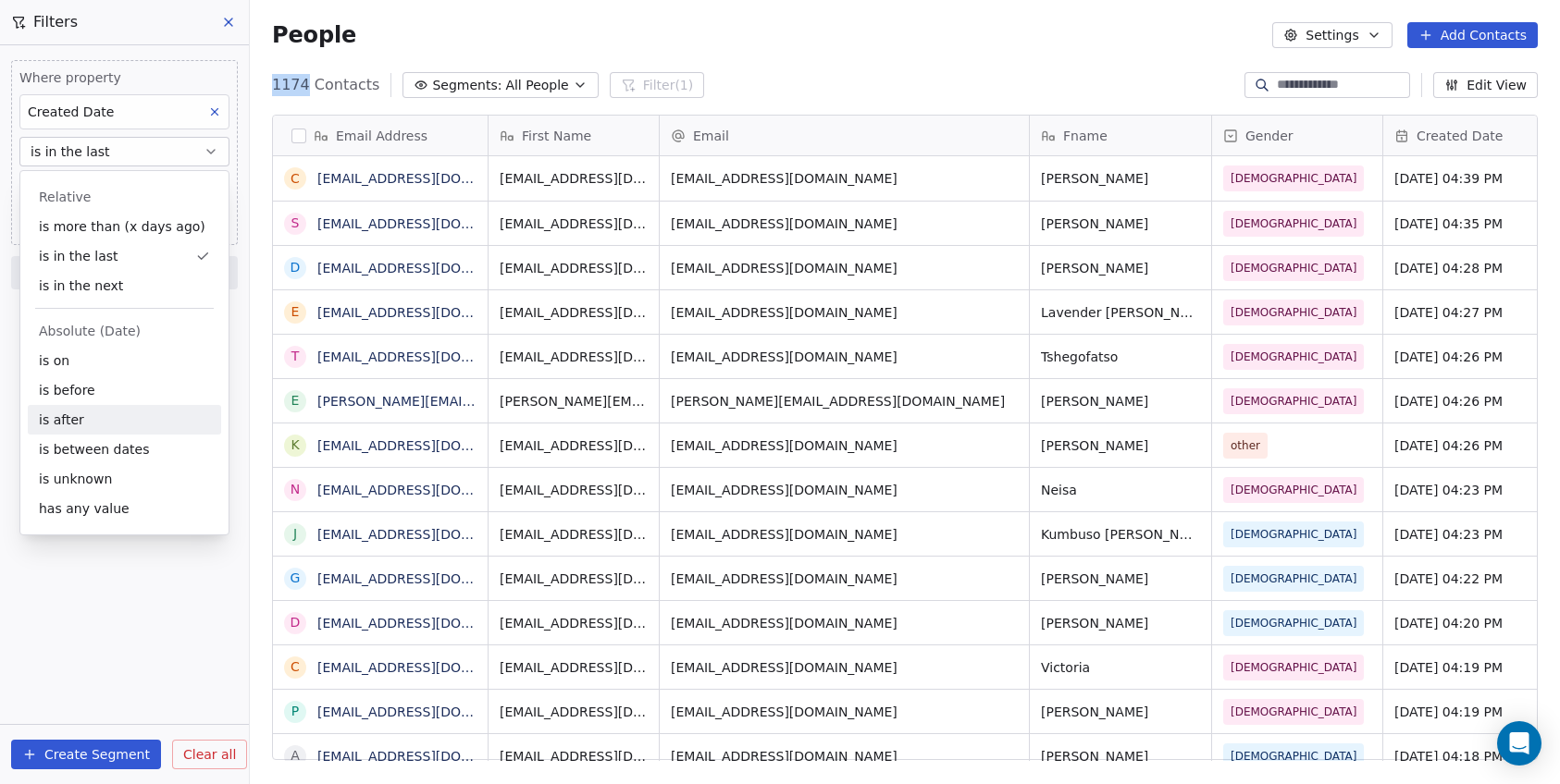
click at [159, 421] on div "is after" at bounding box center [125, 419] width 194 height 29
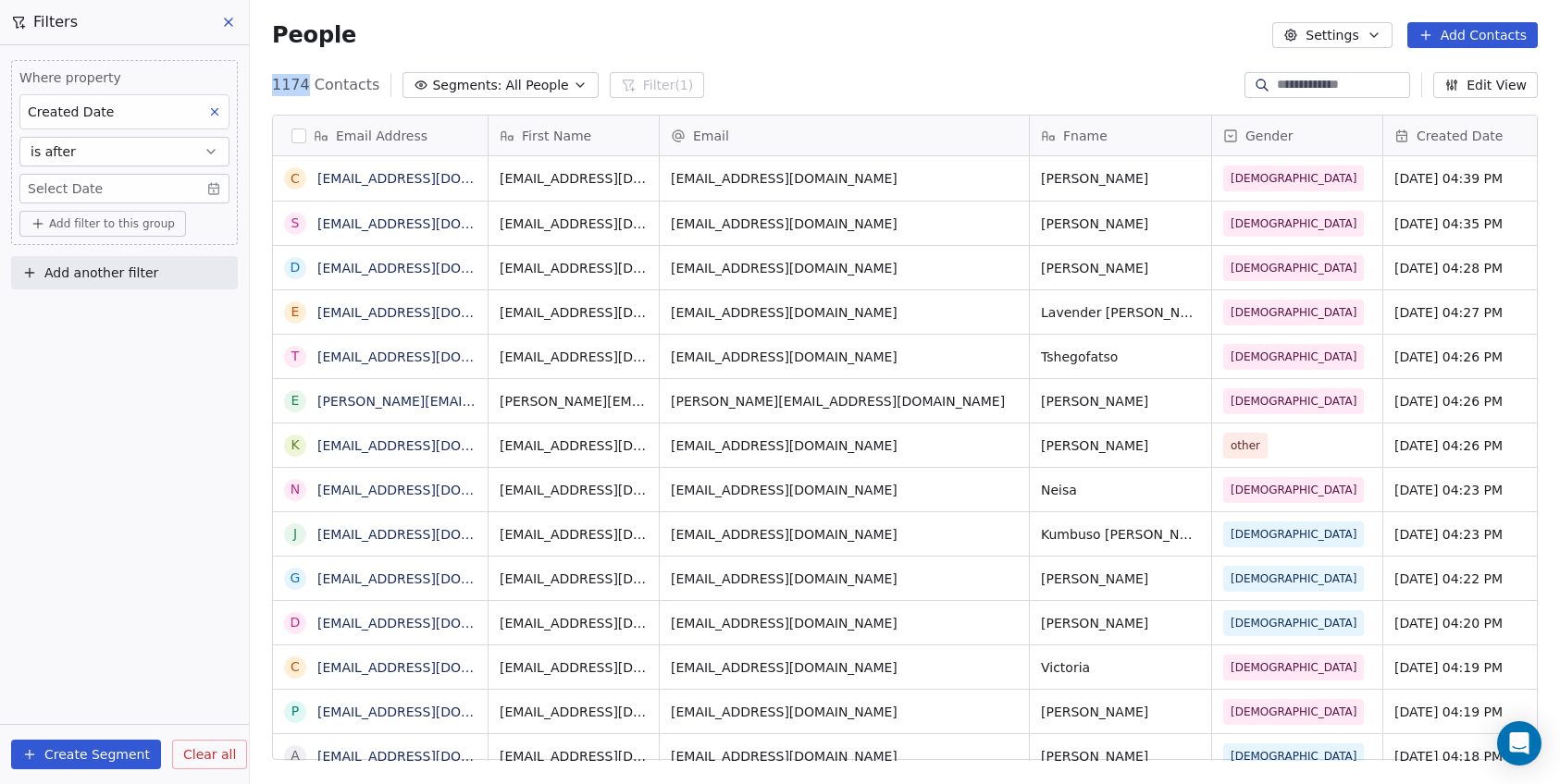
click at [140, 177] on body "C Brain Trust LLC Contacts People Marketing Workflows Campaigns Sales Pipelines…" at bounding box center [780, 392] width 1560 height 784
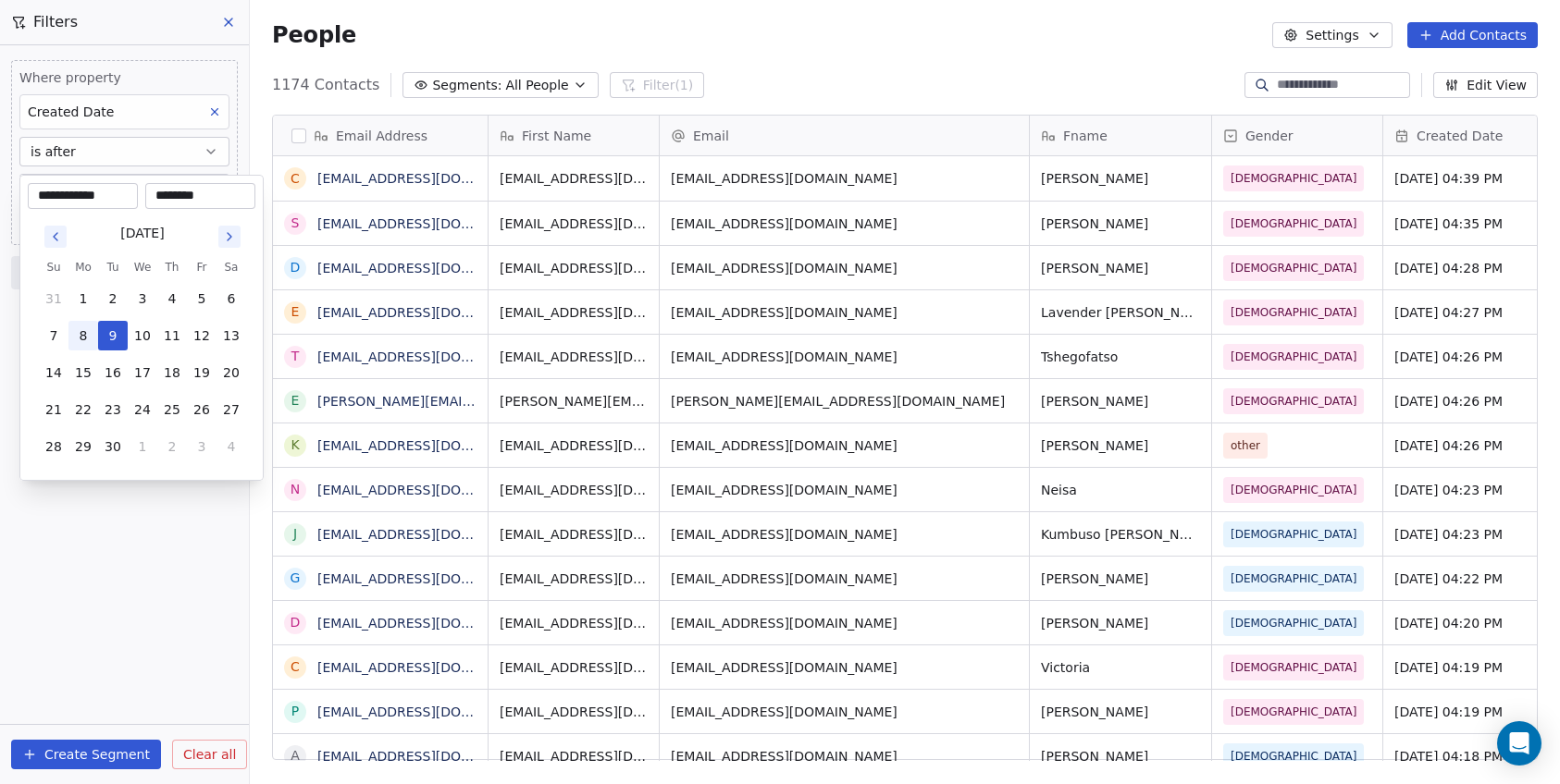
click at [81, 339] on button "8" at bounding box center [83, 336] width 29 height 29
type input "**********"
click at [203, 196] on input "********" at bounding box center [200, 196] width 103 height 18
click at [170, 196] on input "********" at bounding box center [200, 196] width 103 height 18
click at [157, 190] on input "********" at bounding box center [200, 196] width 103 height 18
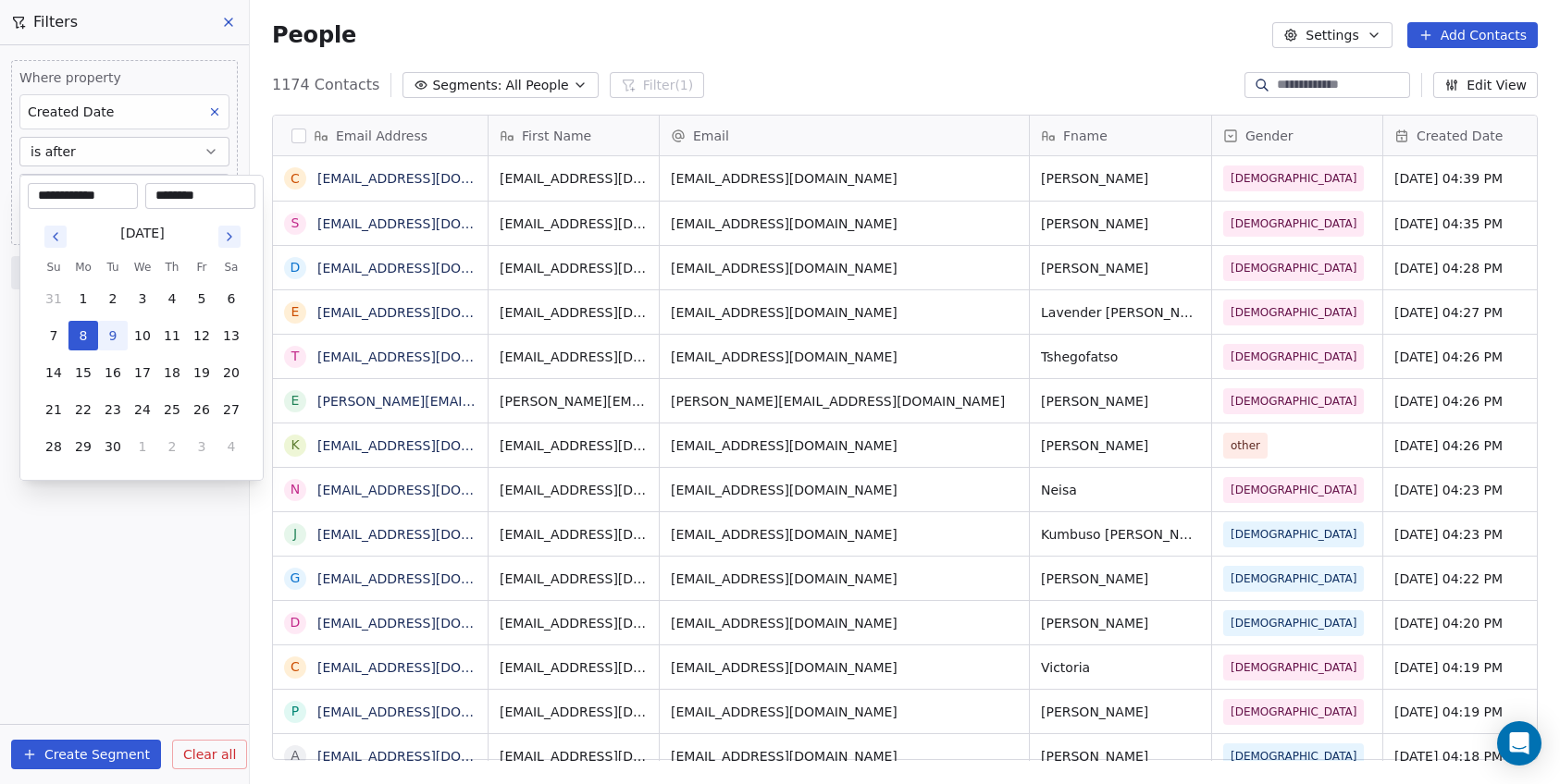
click at [162, 191] on input "********" at bounding box center [200, 196] width 103 height 18
type input "********"
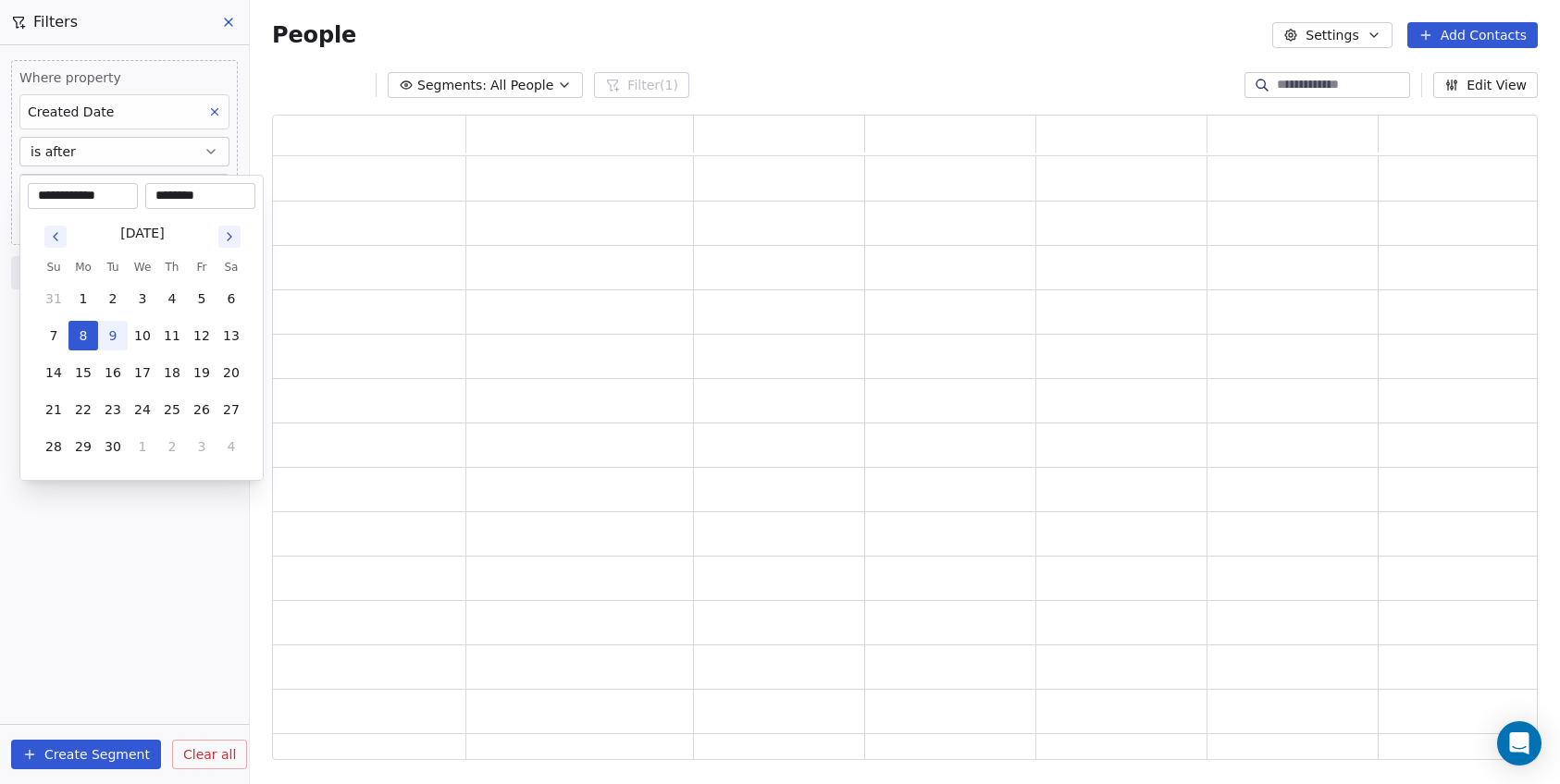
click at [159, 550] on html "**********" at bounding box center [780, 392] width 1560 height 784
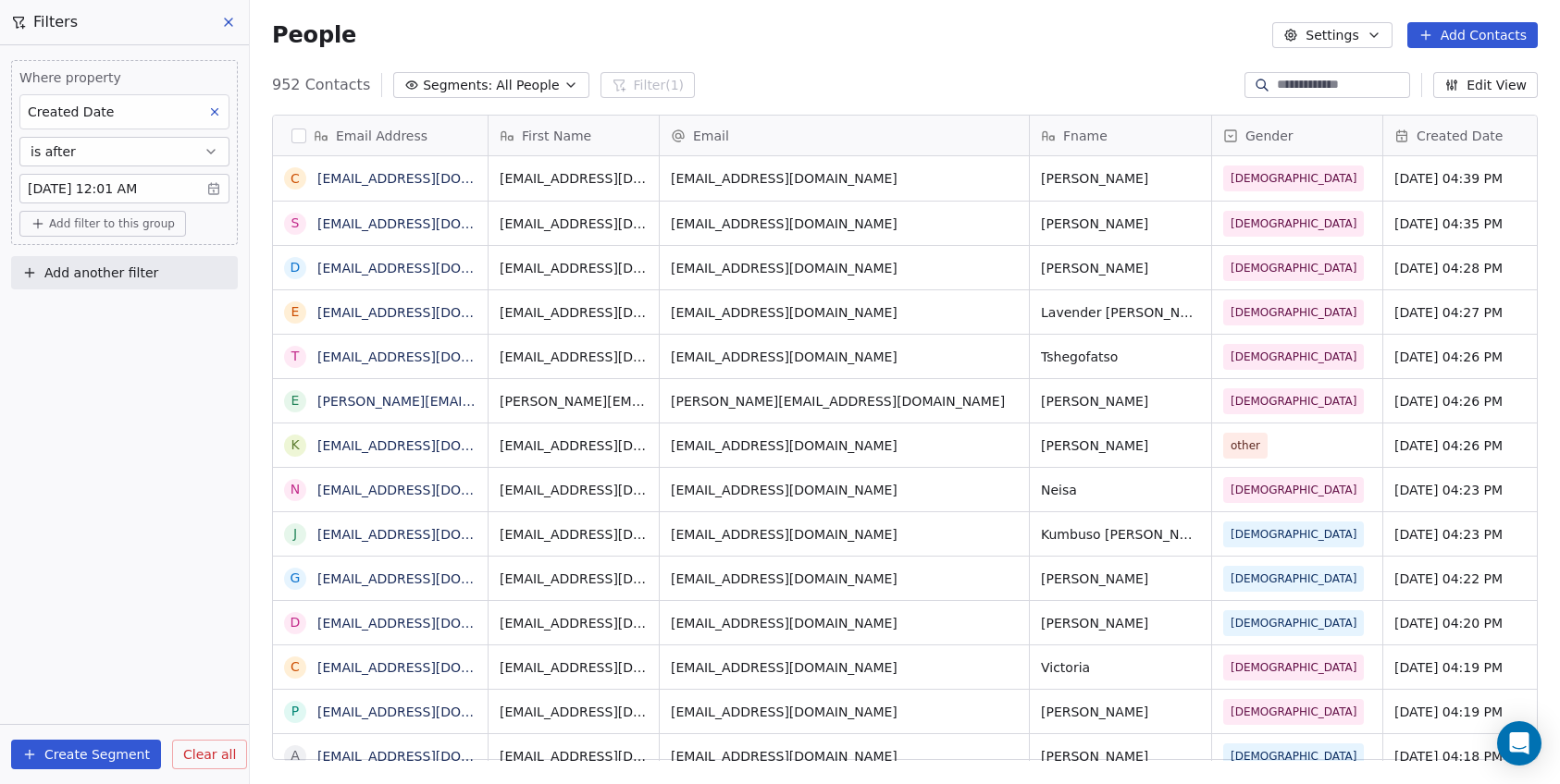
click at [133, 144] on button "is after" at bounding box center [125, 152] width 210 height 29
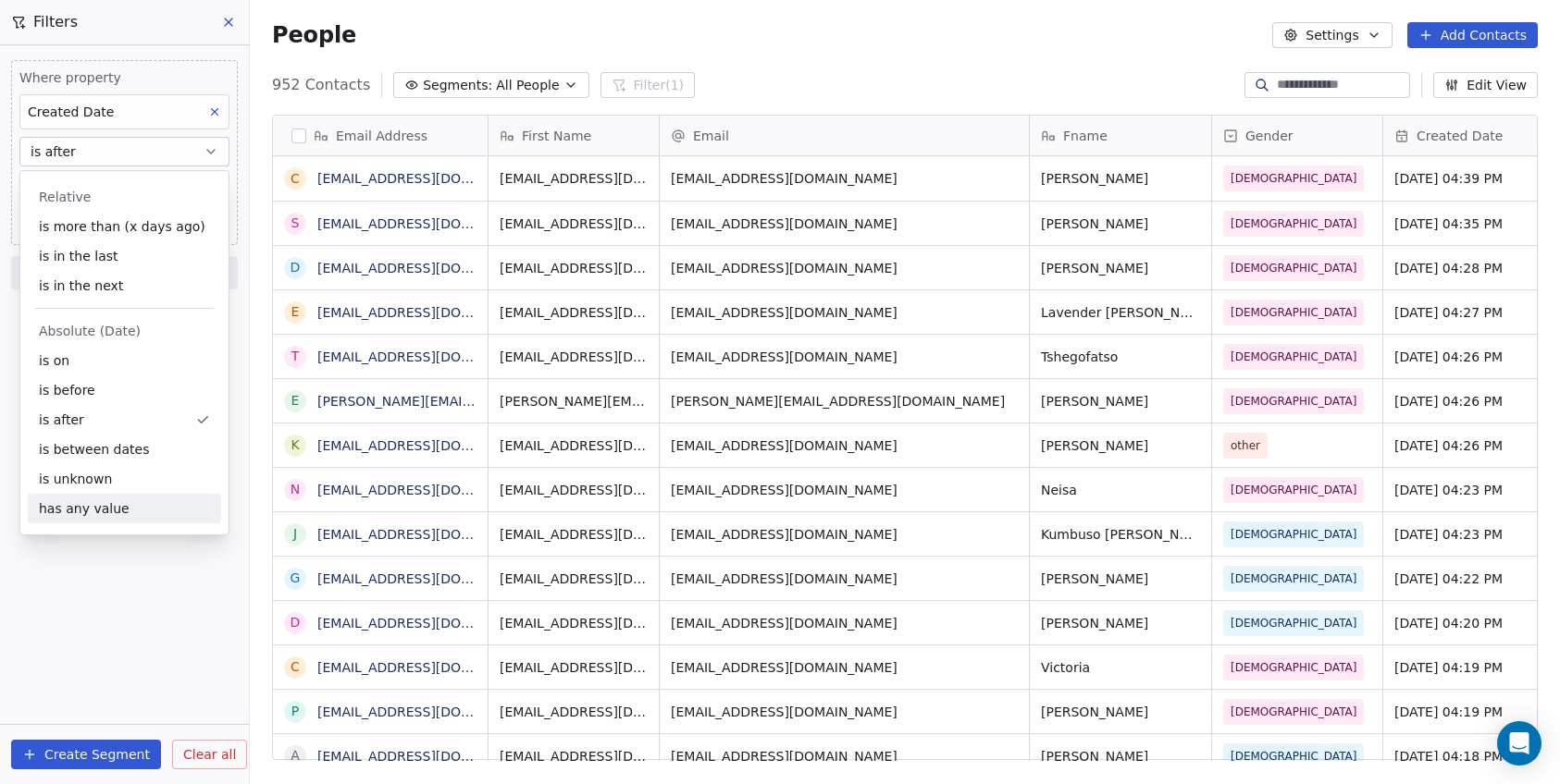
click at [107, 597] on div "Where property Created Date is after [DATE] 12:01 AM Add filter to this group A…" at bounding box center [125, 414] width 249 height 738
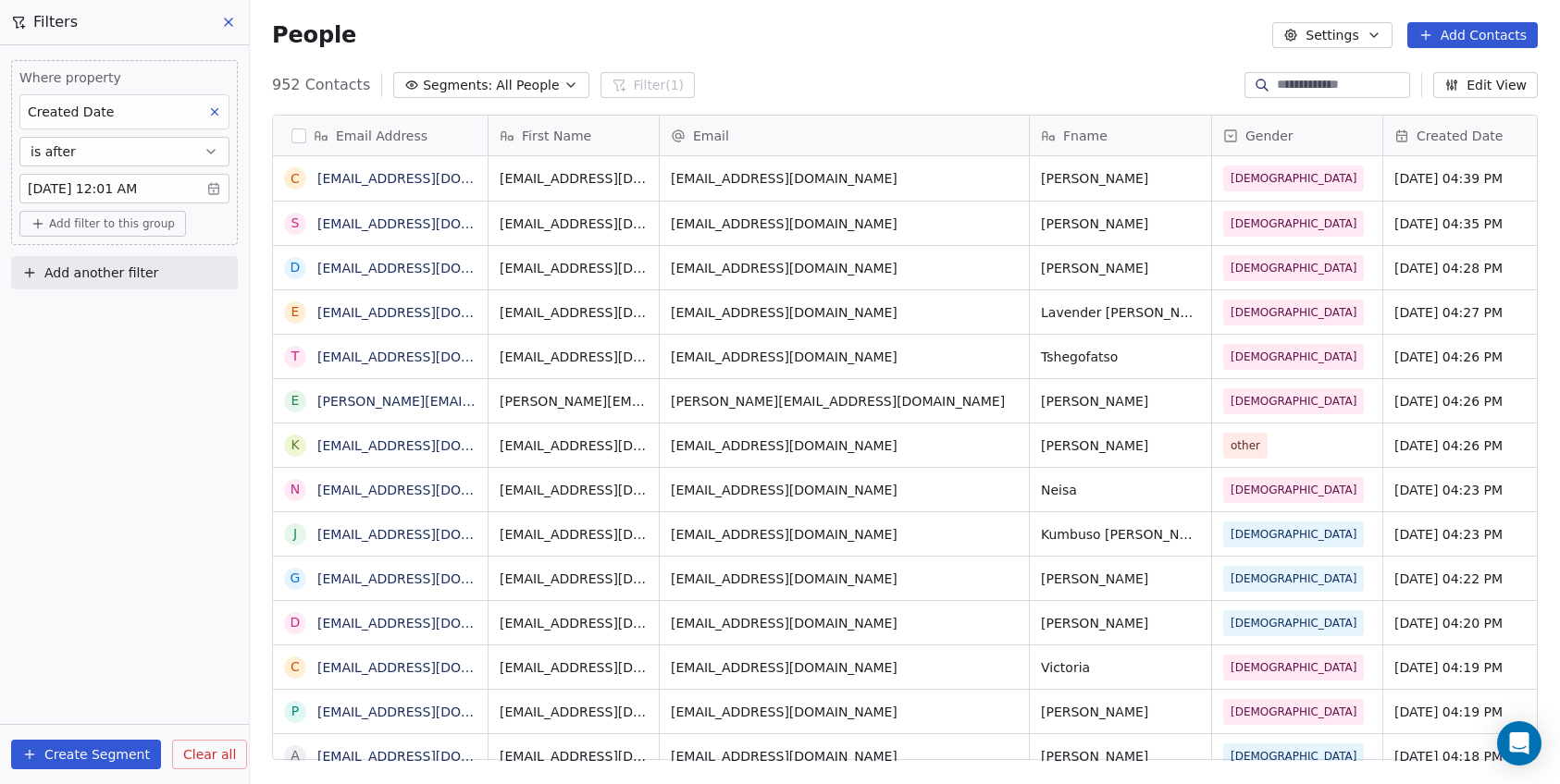
click at [234, 20] on icon at bounding box center [228, 21] width 15 height 15
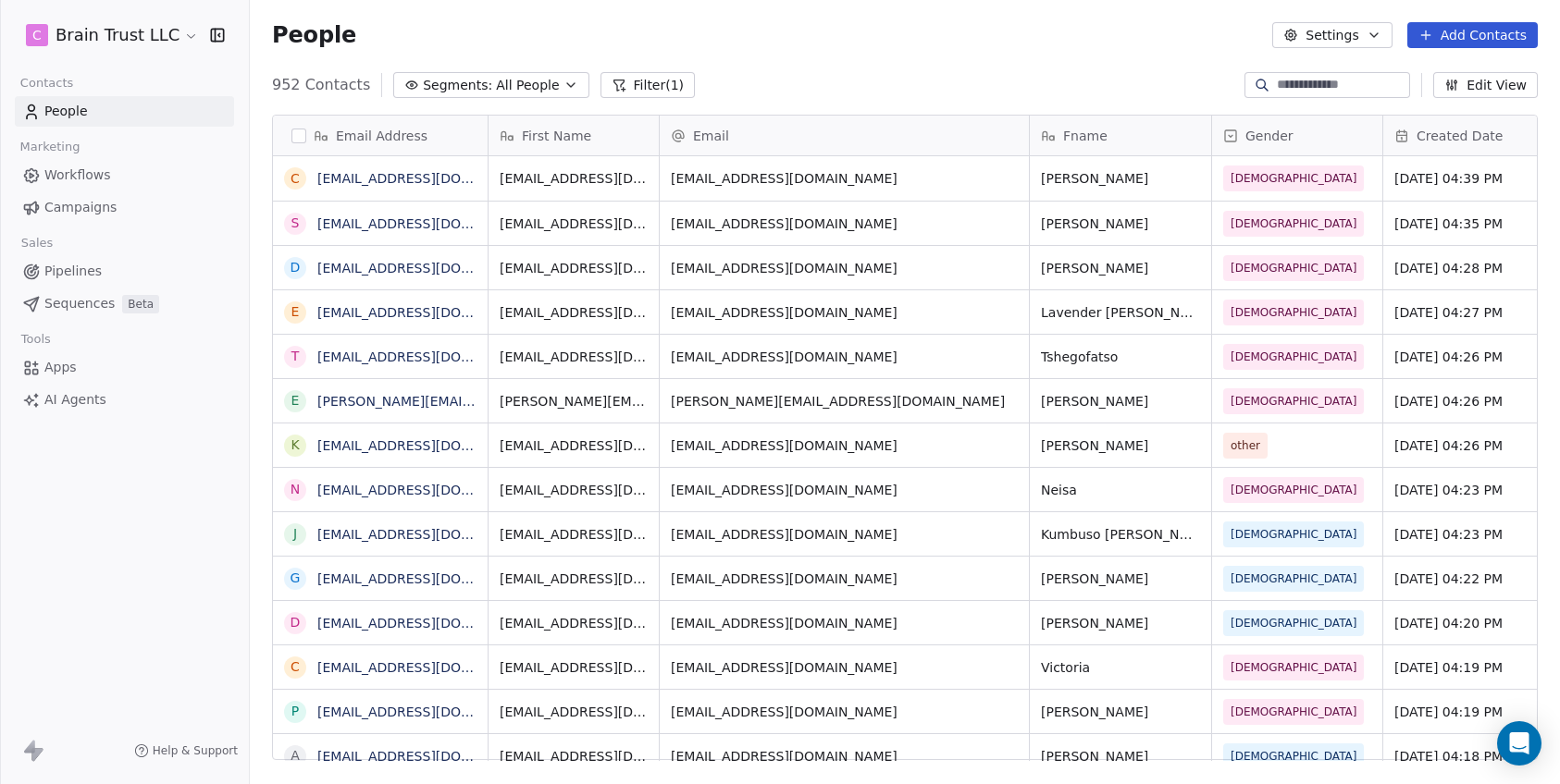
click at [658, 78] on button "Filter (1)" at bounding box center [648, 85] width 95 height 26
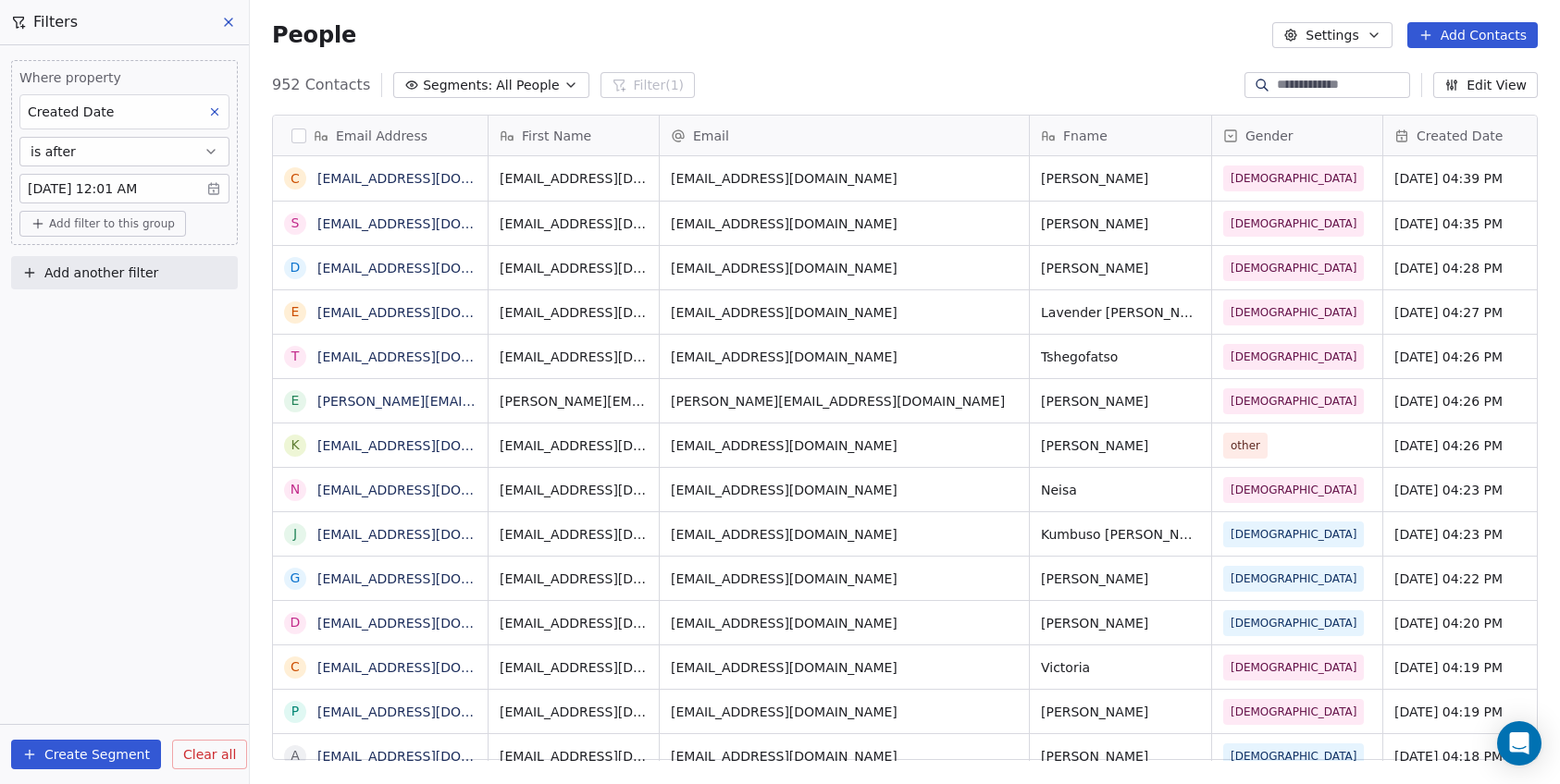
click at [164, 119] on div "Created Date" at bounding box center [125, 112] width 210 height 35
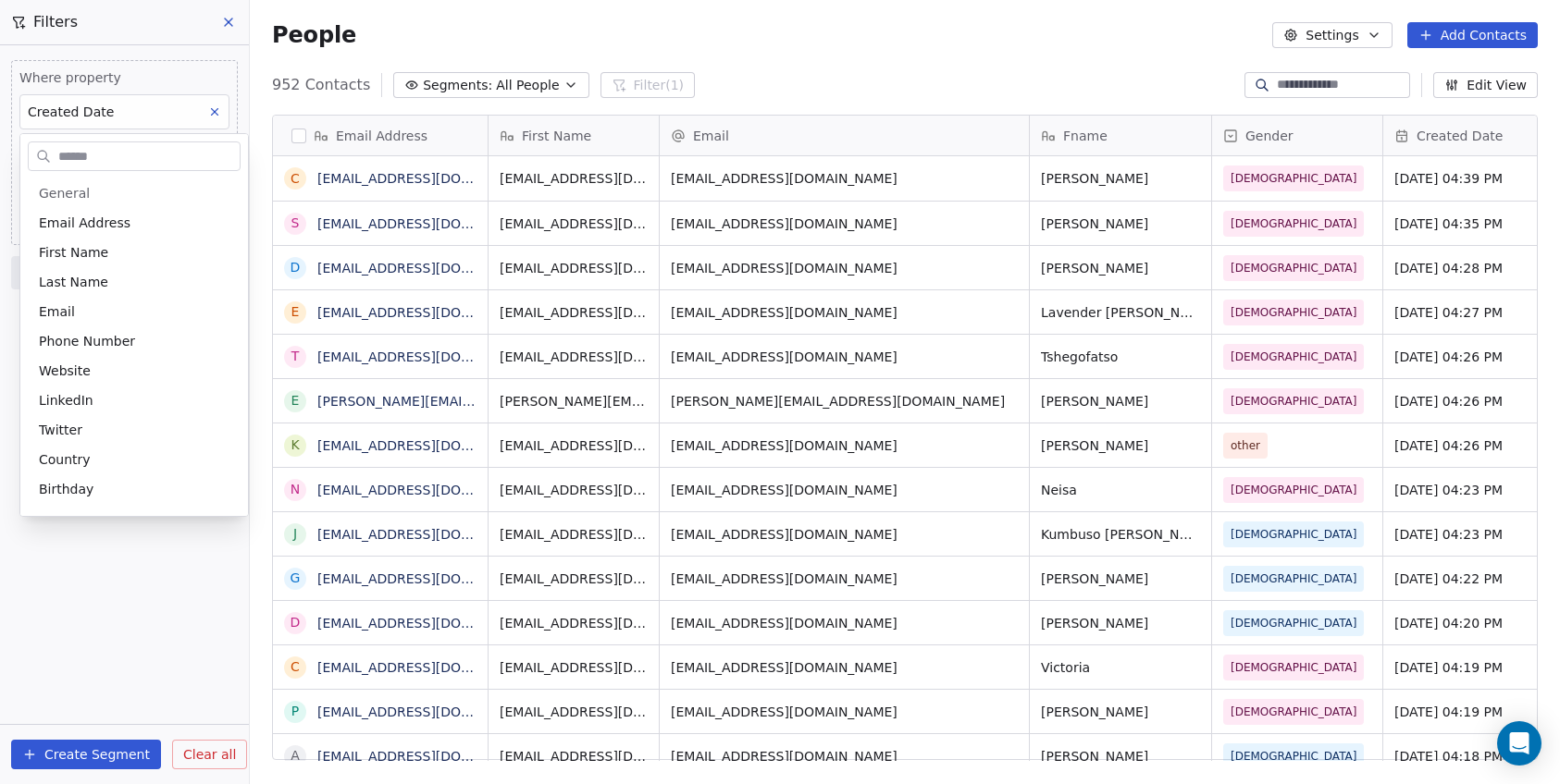
scroll to position [574, 0]
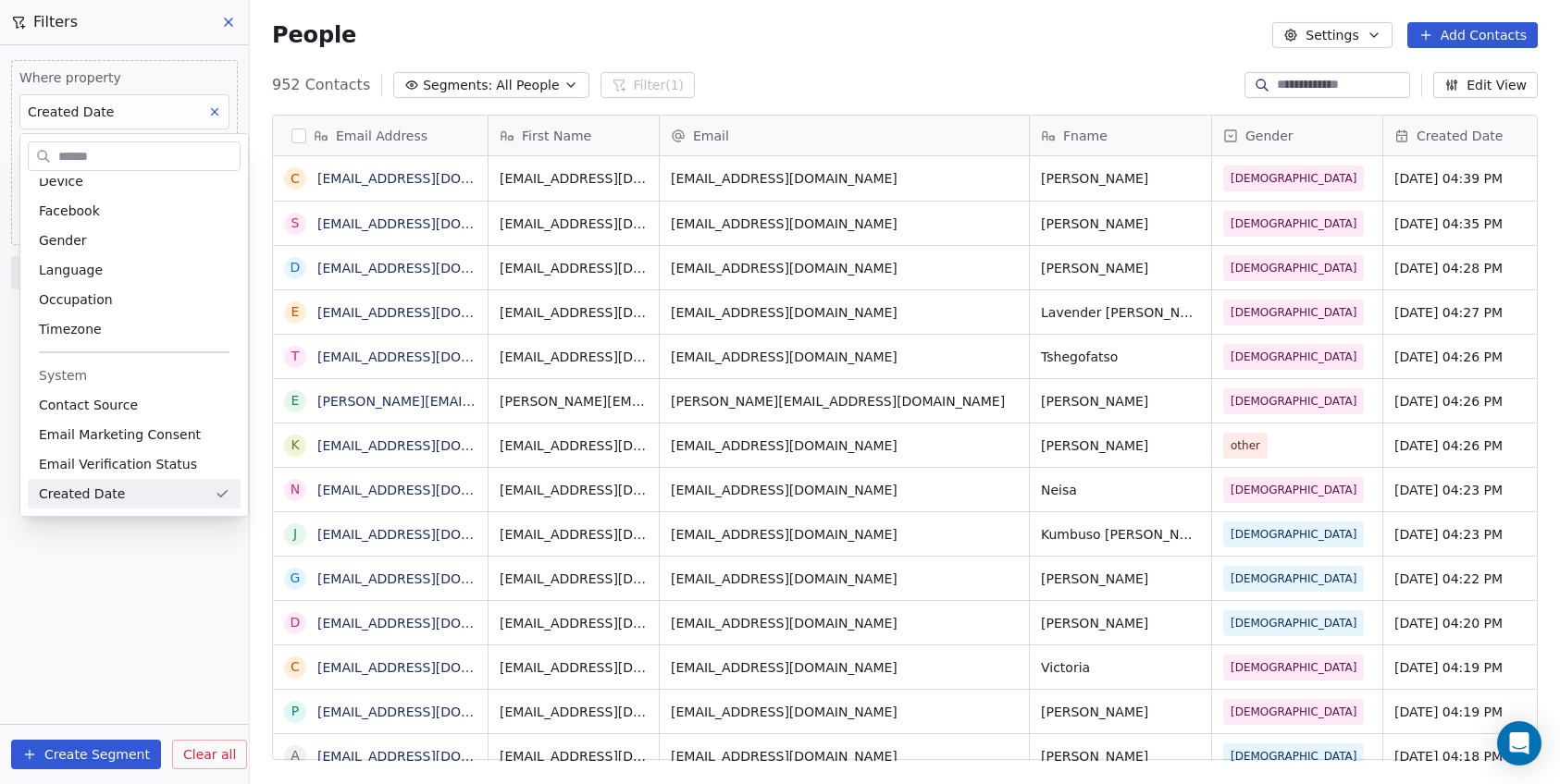
click at [145, 116] on html "C Brain Trust LLC Contacts People Marketing Workflows Campaigns Sales Pipelines…" at bounding box center [780, 392] width 1560 height 784
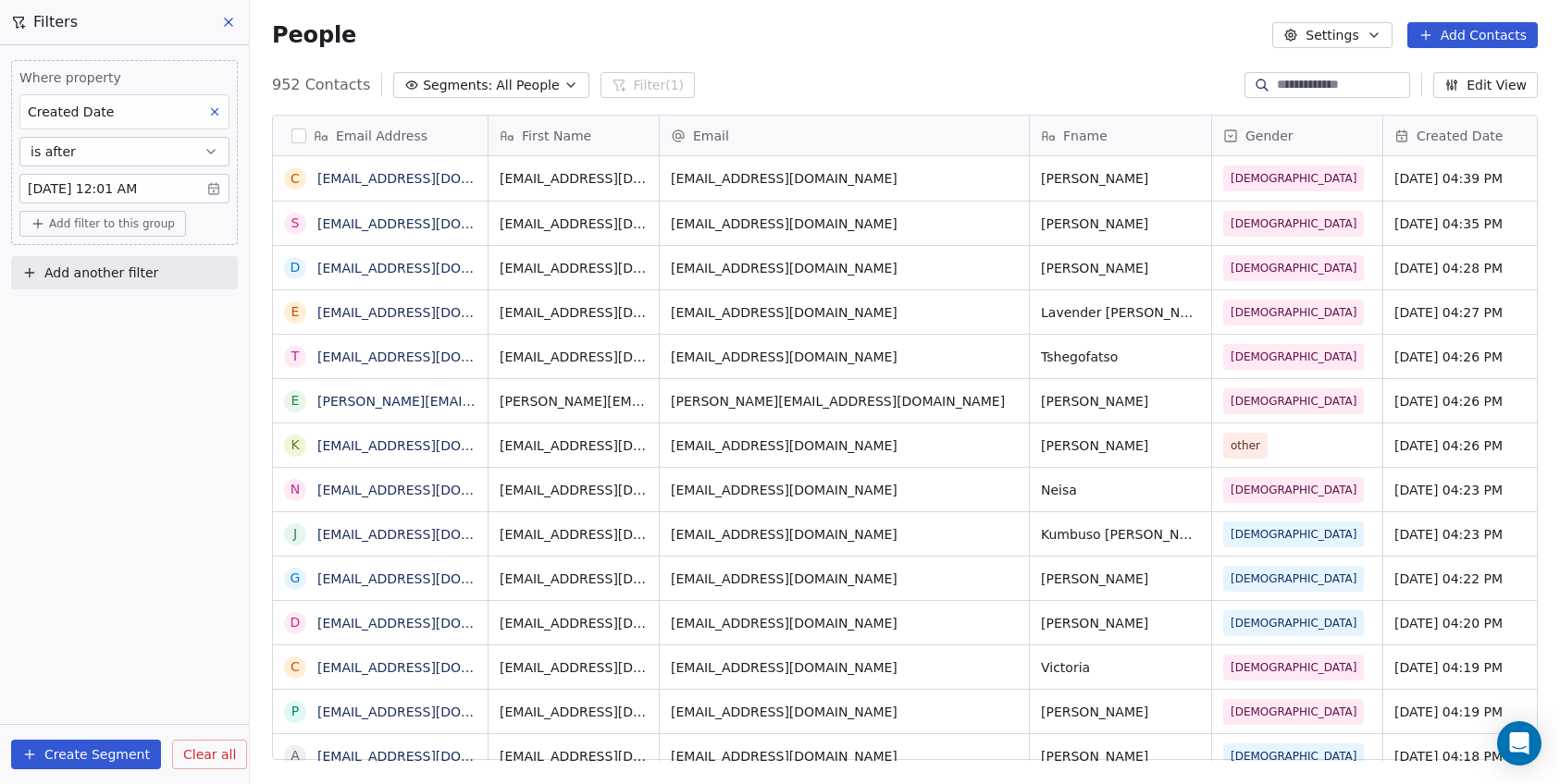
click at [116, 157] on button "is after" at bounding box center [125, 152] width 210 height 29
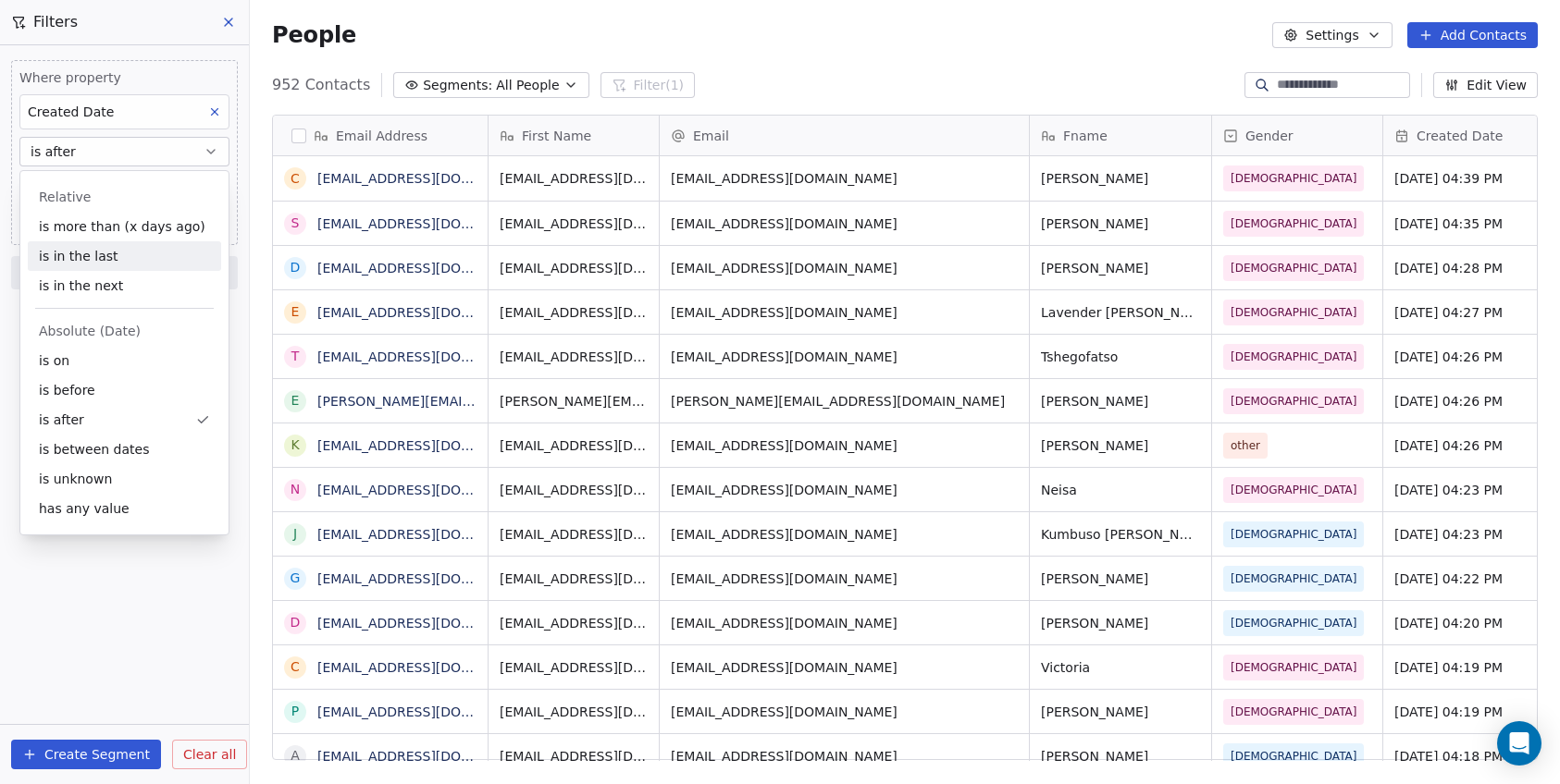
click at [152, 254] on div "is in the last" at bounding box center [125, 256] width 194 height 29
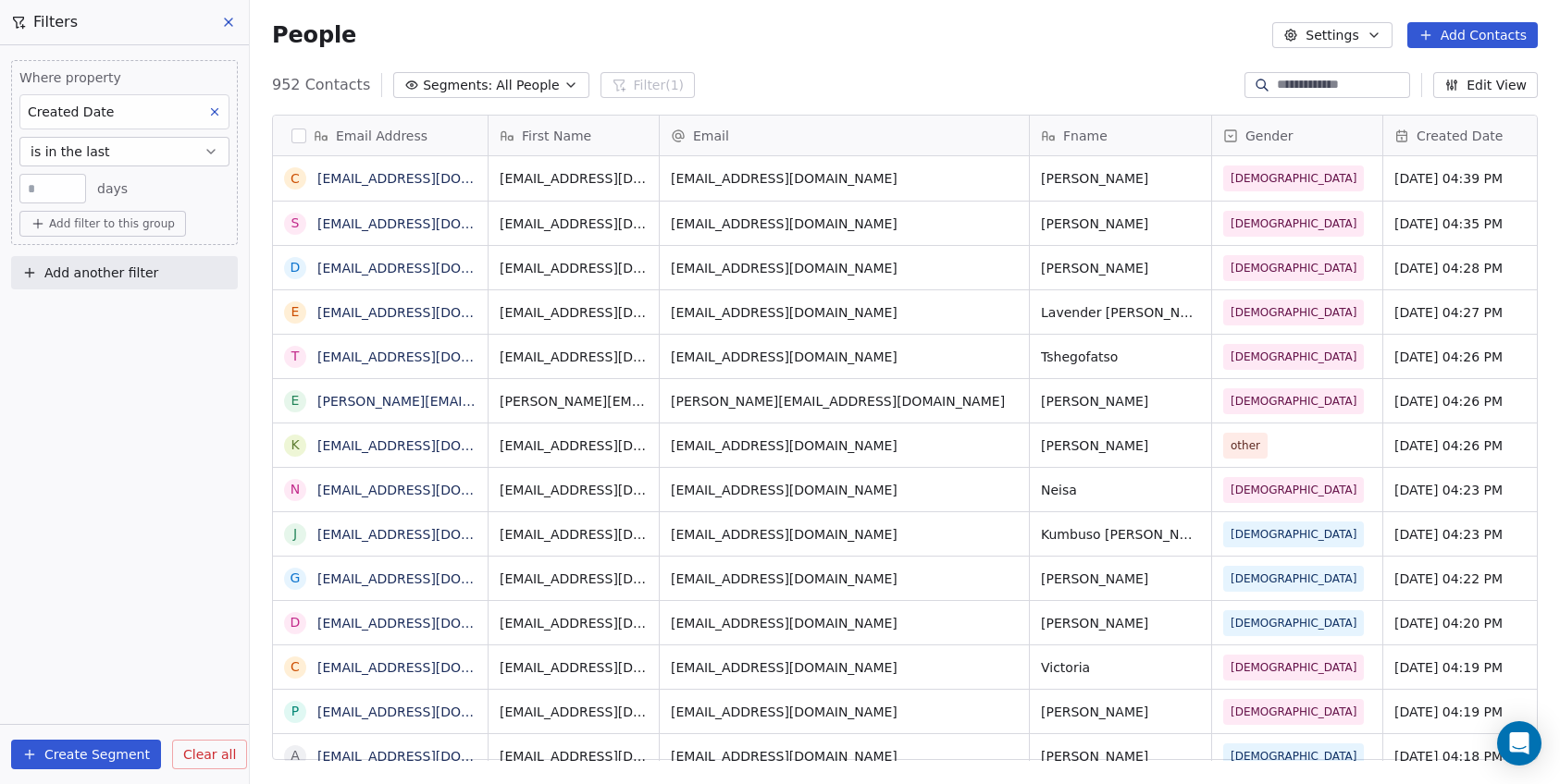
drag, startPoint x: 60, startPoint y: 192, endPoint x: -45, endPoint y: 182, distance: 105.5
click at [0, 182] on html "C Brain Trust LLC Contacts People Marketing Workflows Campaigns Sales Pipelines…" at bounding box center [780, 392] width 1560 height 784
click at [86, 364] on div "Where property Created Date is in the last * days Add filter to this group Add …" at bounding box center [125, 414] width 249 height 738
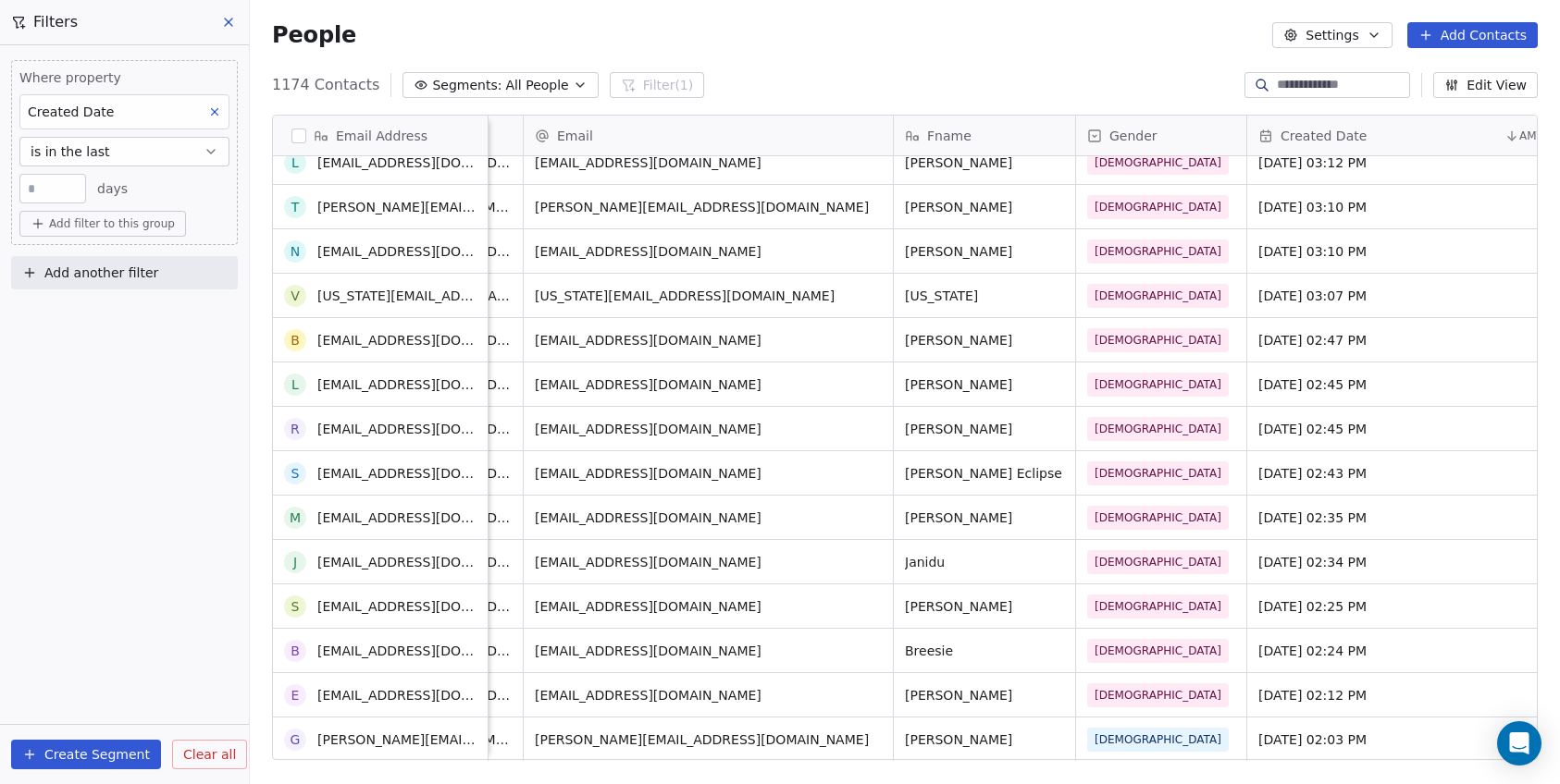
scroll to position [0, 0]
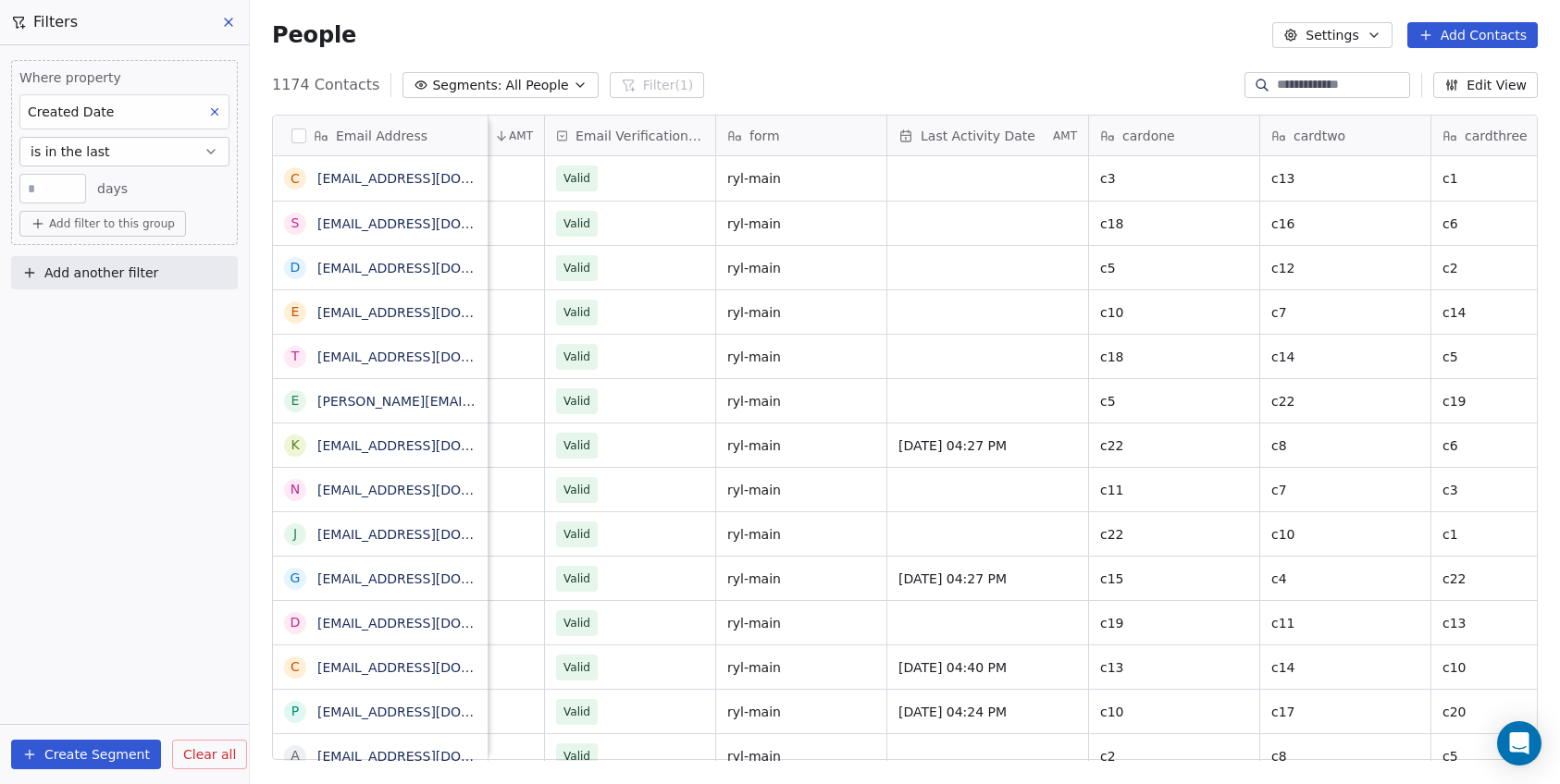
click at [981, 140] on span "Last Activity Date" at bounding box center [978, 135] width 115 height 18
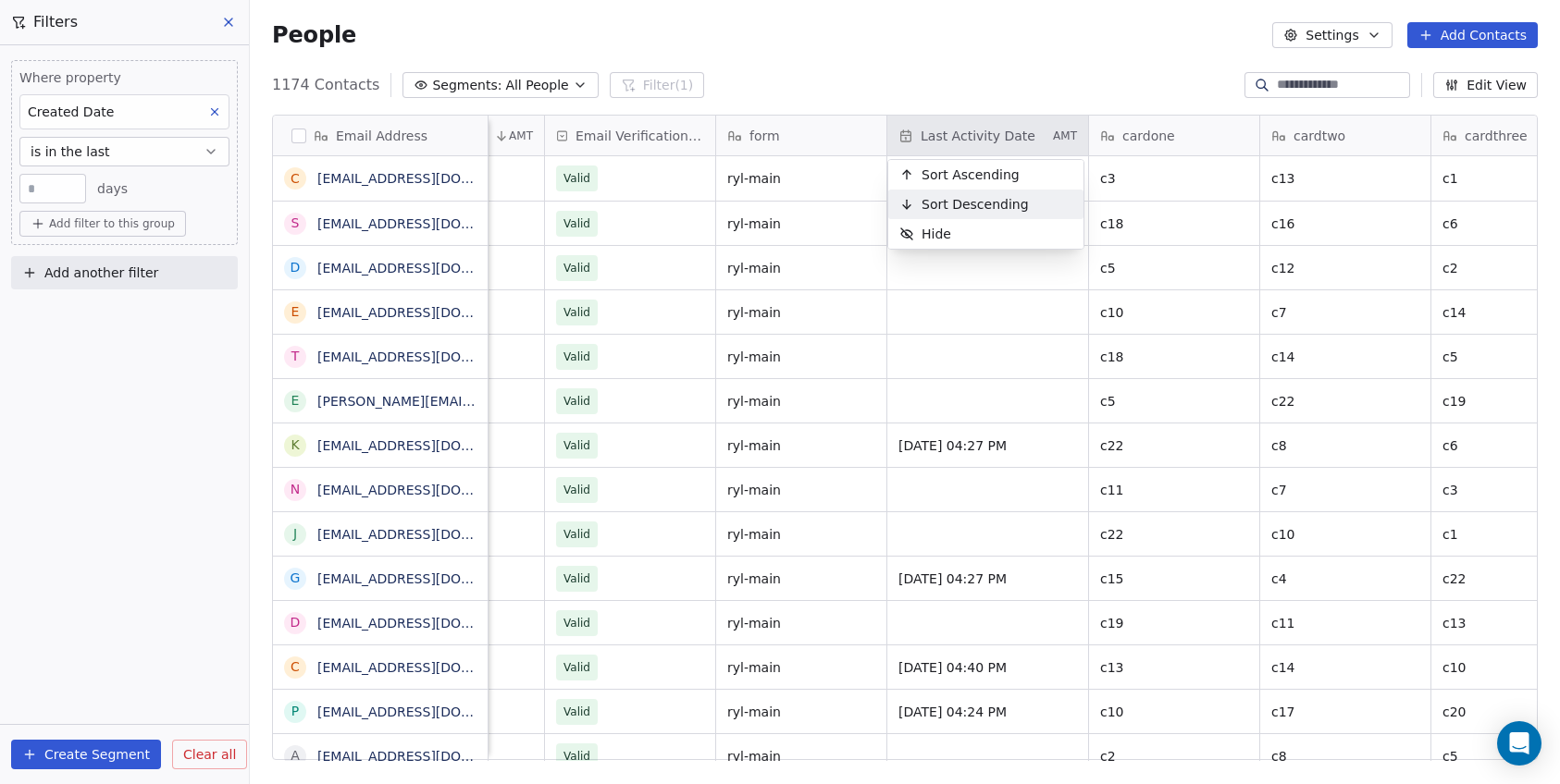
click at [996, 194] on div "Sort Descending" at bounding box center [963, 204] width 152 height 29
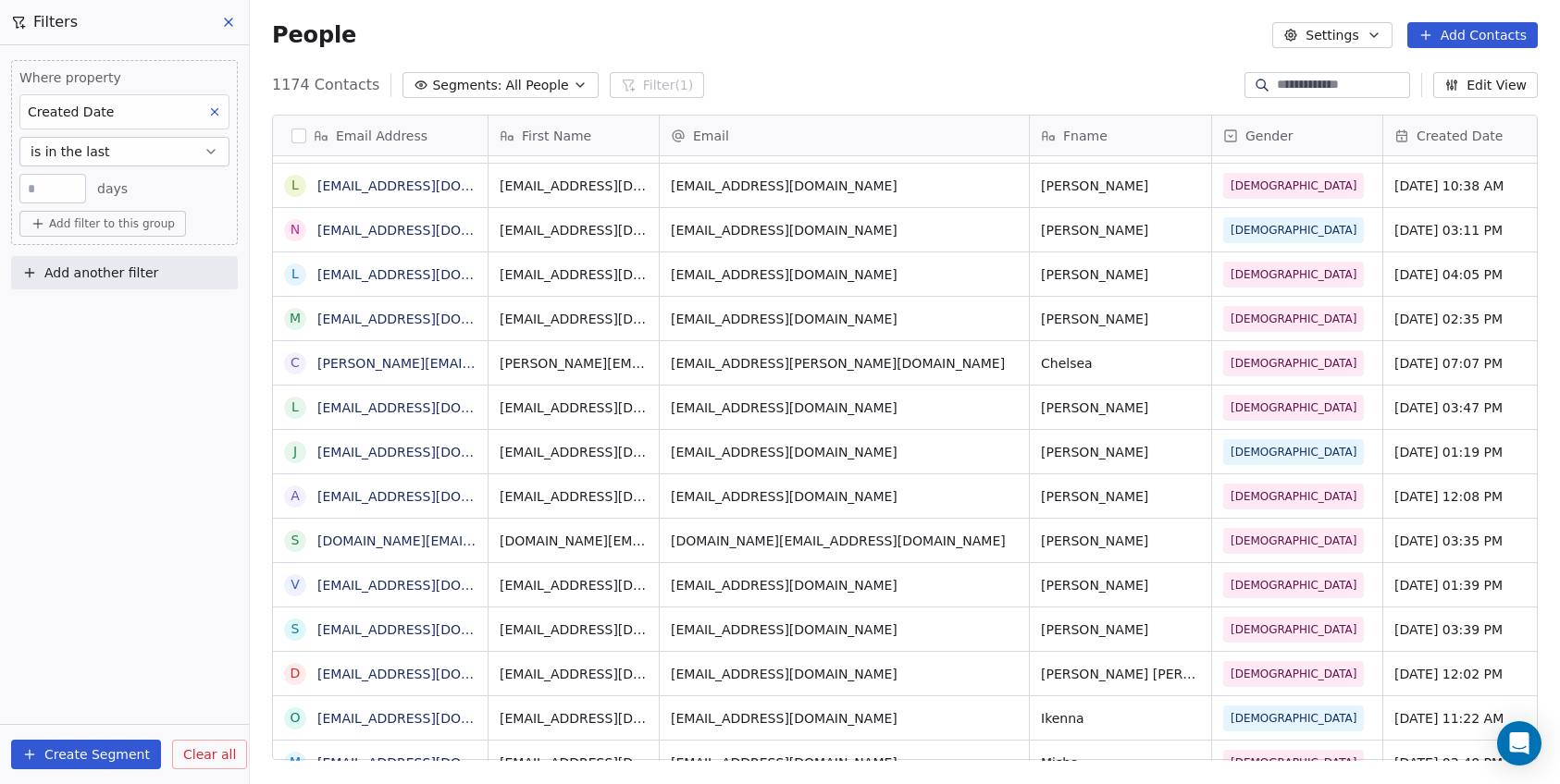
click at [1446, 135] on span "Created Date" at bounding box center [1459, 135] width 86 height 18
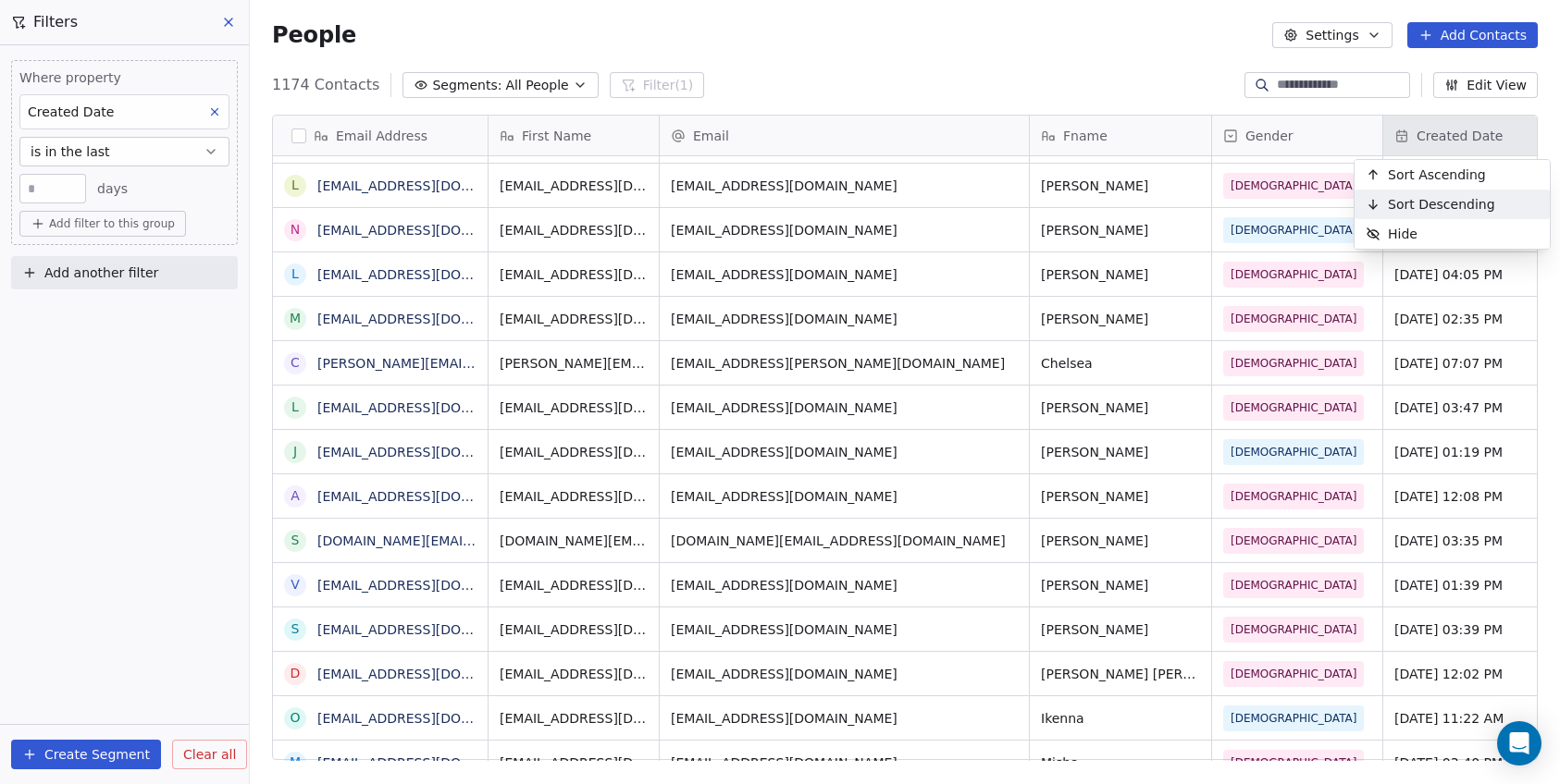
click at [1454, 197] on span "Sort Descending" at bounding box center [1441, 204] width 107 height 18
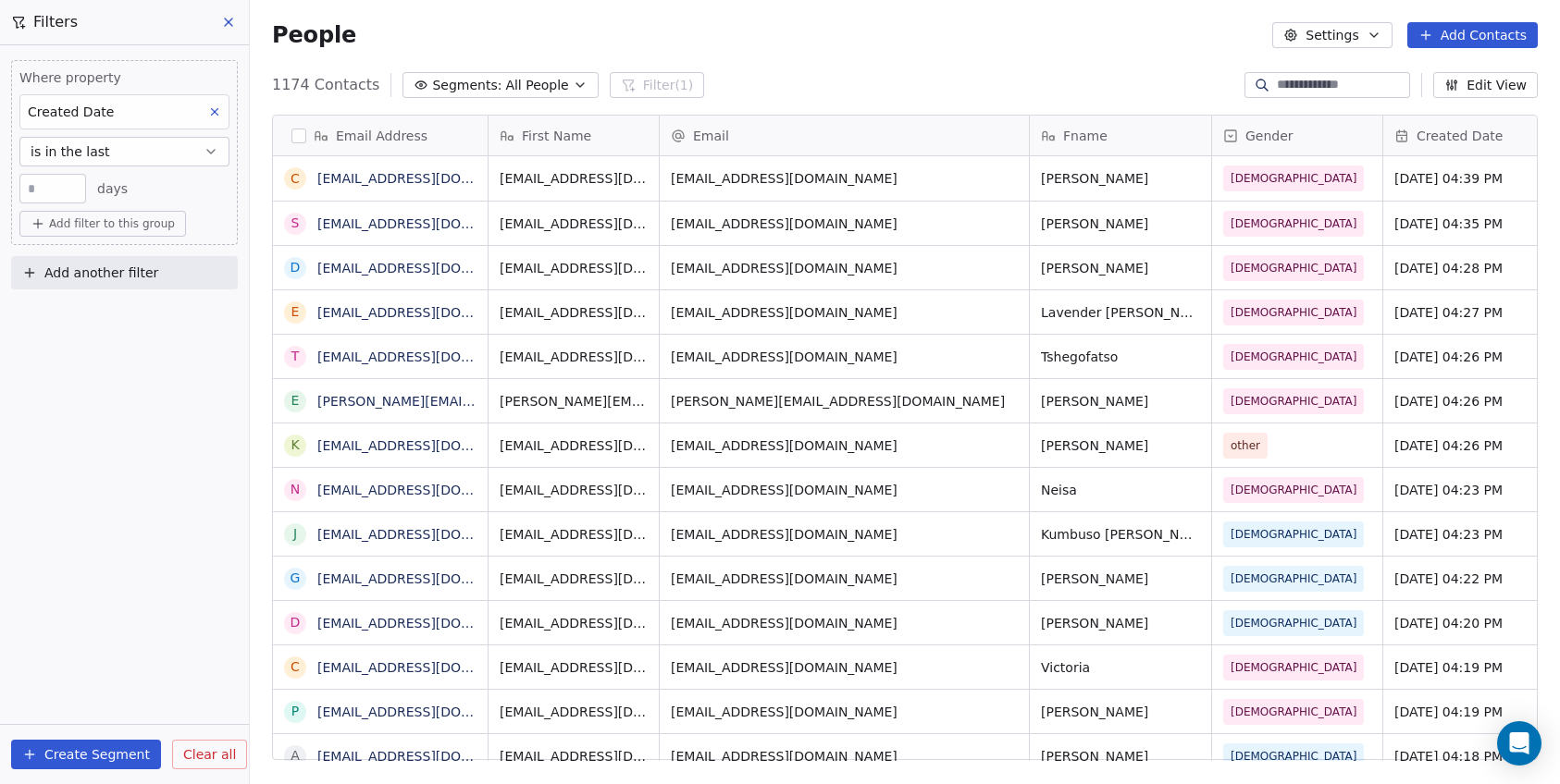
drag, startPoint x: 58, startPoint y: 180, endPoint x: 25, endPoint y: 187, distance: 33.7
click at [25, 187] on input "*" at bounding box center [53, 189] width 57 height 14
drag, startPoint x: 48, startPoint y: 188, endPoint x: -46, endPoint y: 184, distance: 94.1
click at [0, 184] on html "C Brain Trust LLC Contacts People Marketing Workflows Campaigns Sales Pipelines…" at bounding box center [780, 392] width 1560 height 784
click at [193, 394] on div "Where property Created Date is in the last * days Add filter to this group Add …" at bounding box center [125, 414] width 249 height 738
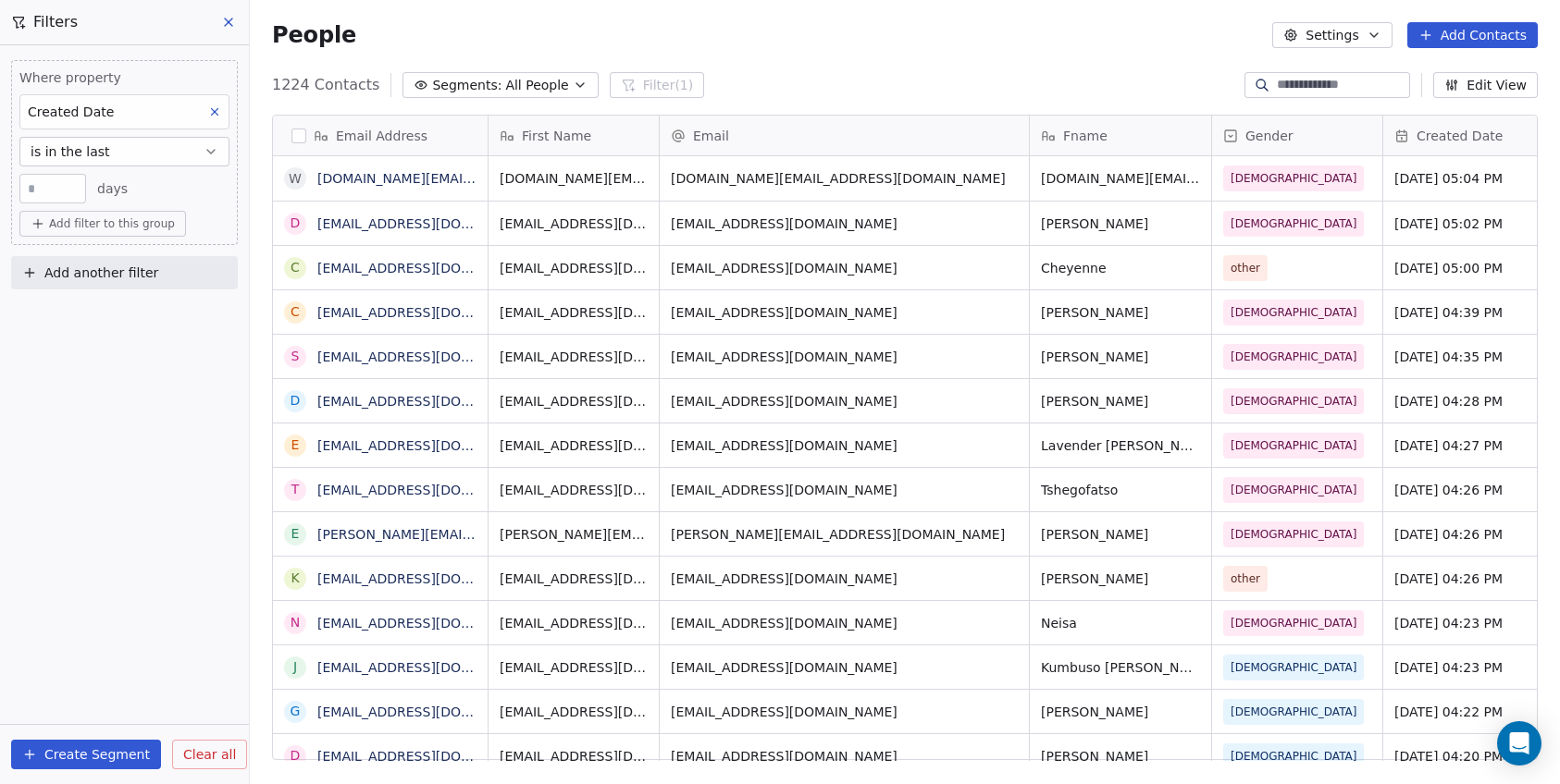
drag, startPoint x: 55, startPoint y: 188, endPoint x: -32, endPoint y: 175, distance: 88.0
click at [0, 175] on html "C Brain Trust LLC Contacts People Marketing Workflows Campaigns Sales Pipelines…" at bounding box center [780, 392] width 1560 height 784
type input "*"
click at [118, 343] on div "Where property Created Date is in the last * days Add filter to this group Add …" at bounding box center [125, 414] width 249 height 738
